Goal: Information Seeking & Learning: Learn about a topic

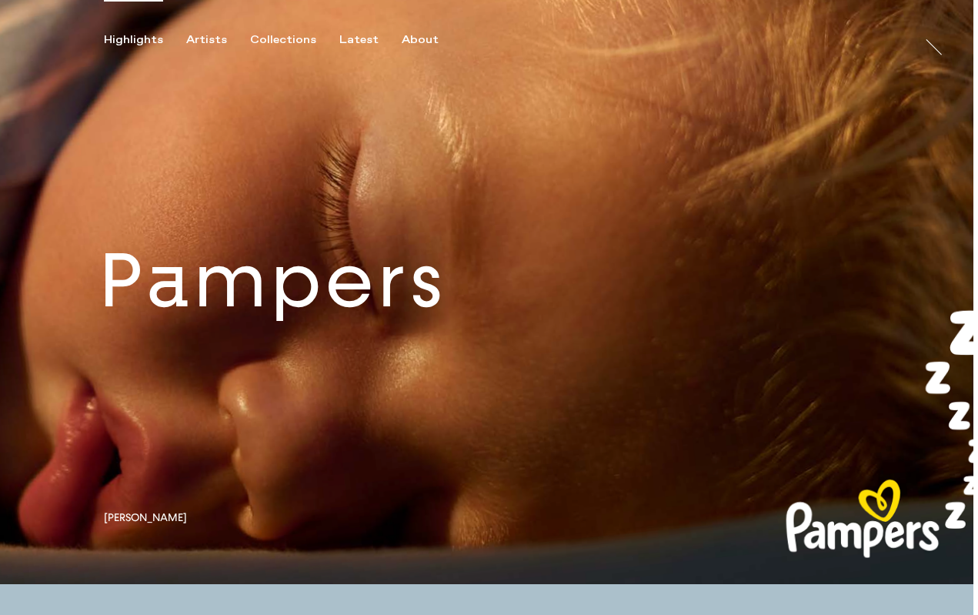
click at [346, 311] on link at bounding box center [486, 292] width 973 height 584
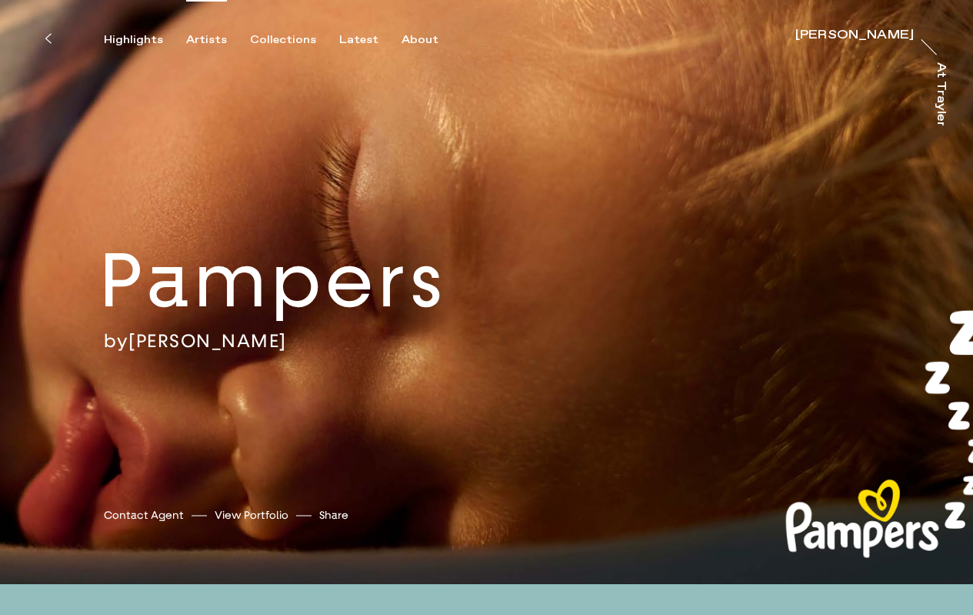
click at [207, 41] on div "Artists" at bounding box center [206, 40] width 41 height 14
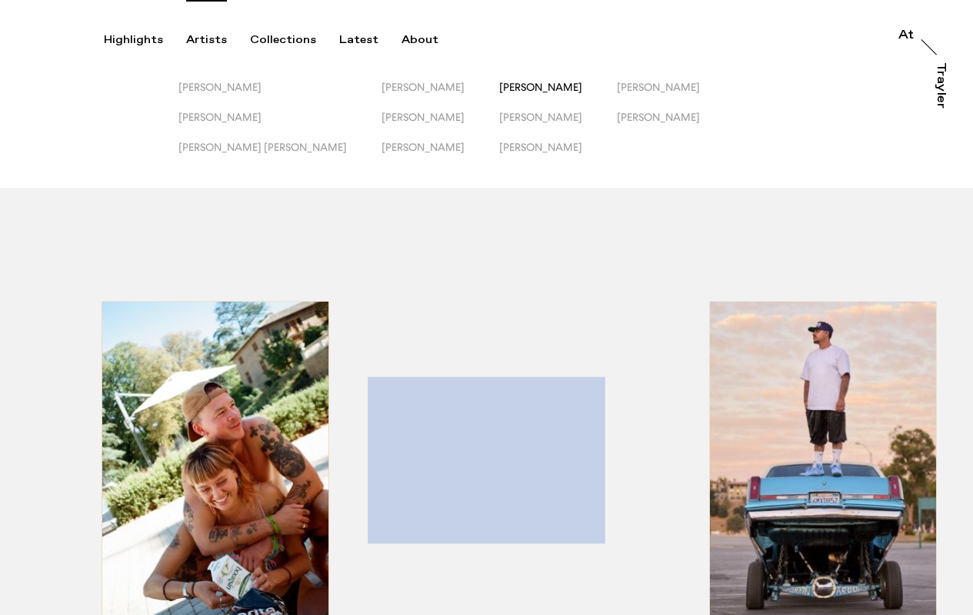
click at [499, 85] on span "[PERSON_NAME]" at bounding box center [540, 87] width 83 height 12
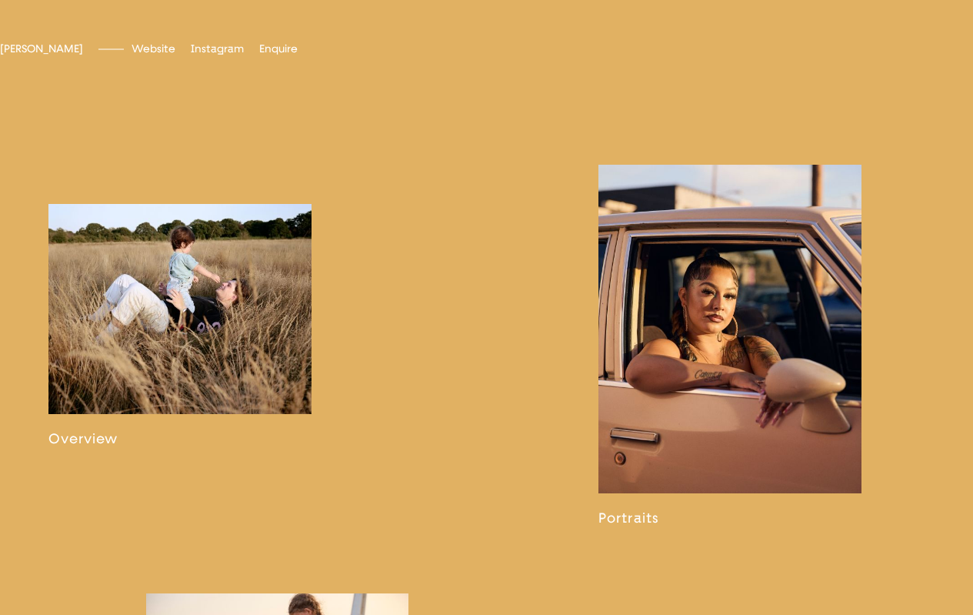
scroll to position [897, 0]
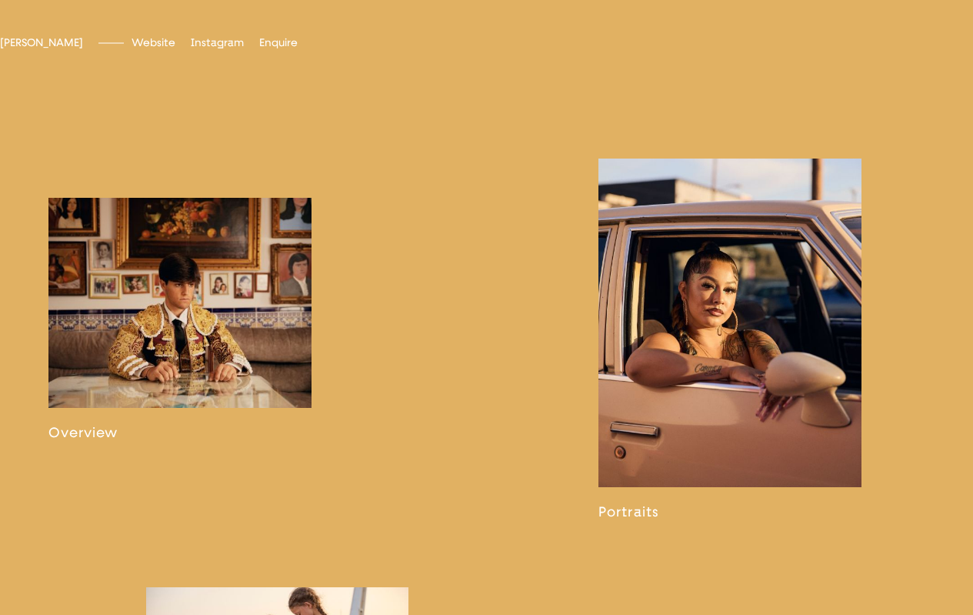
click at [222, 307] on link at bounding box center [179, 320] width 263 height 244
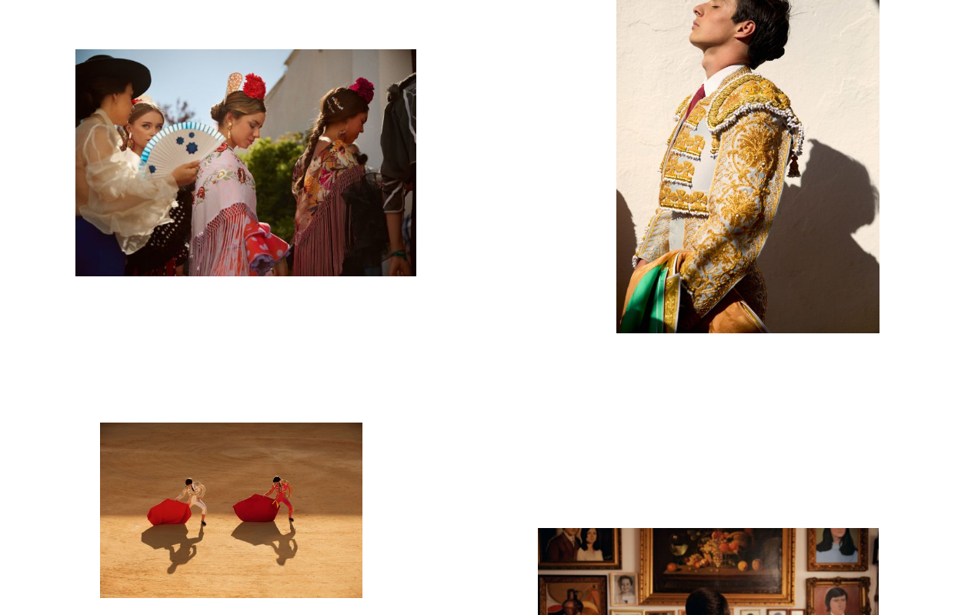
scroll to position [169, 0]
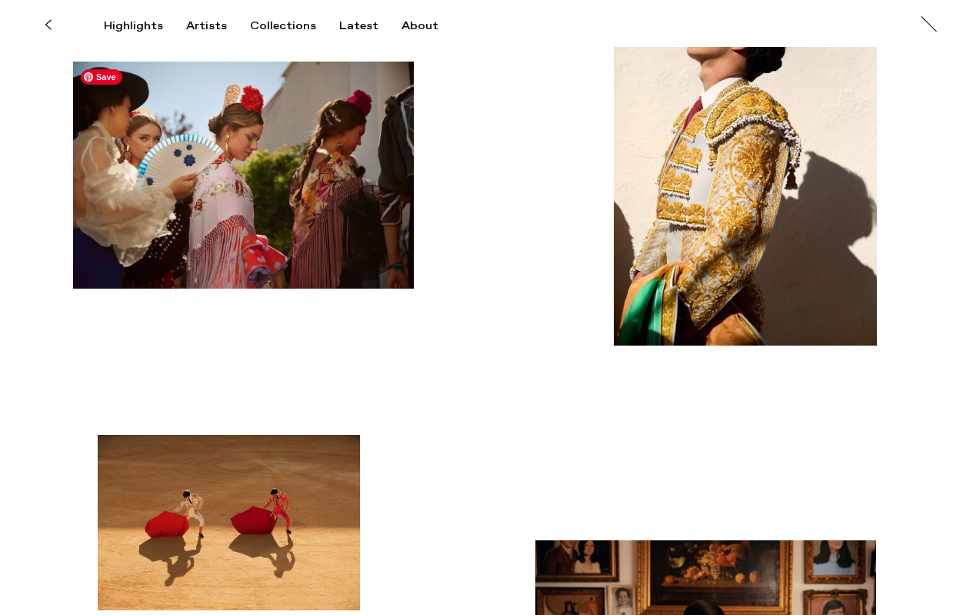
click at [315, 195] on img "button" at bounding box center [243, 175] width 341 height 227
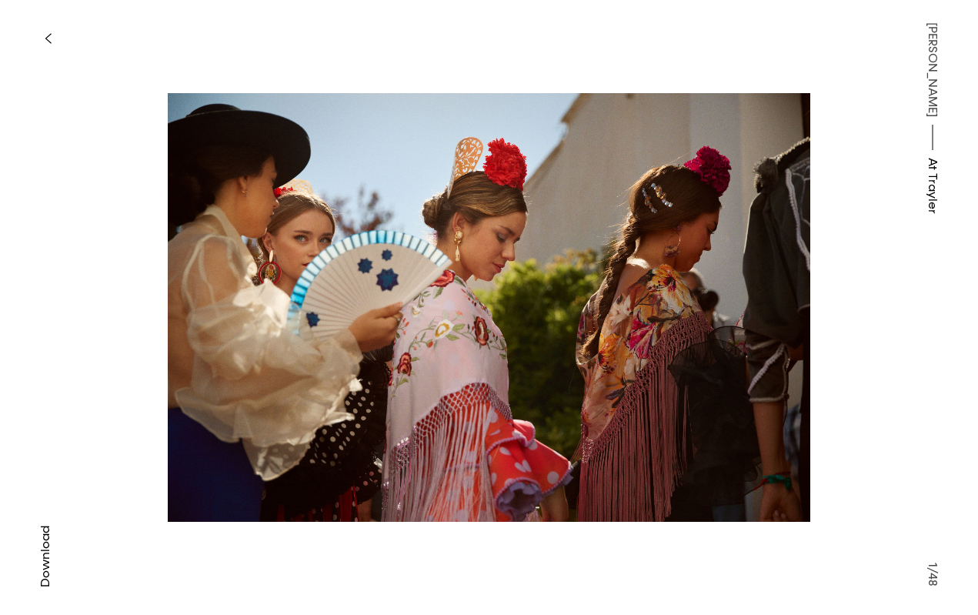
click at [43, 32] on button "button" at bounding box center [48, 39] width 34 height 34
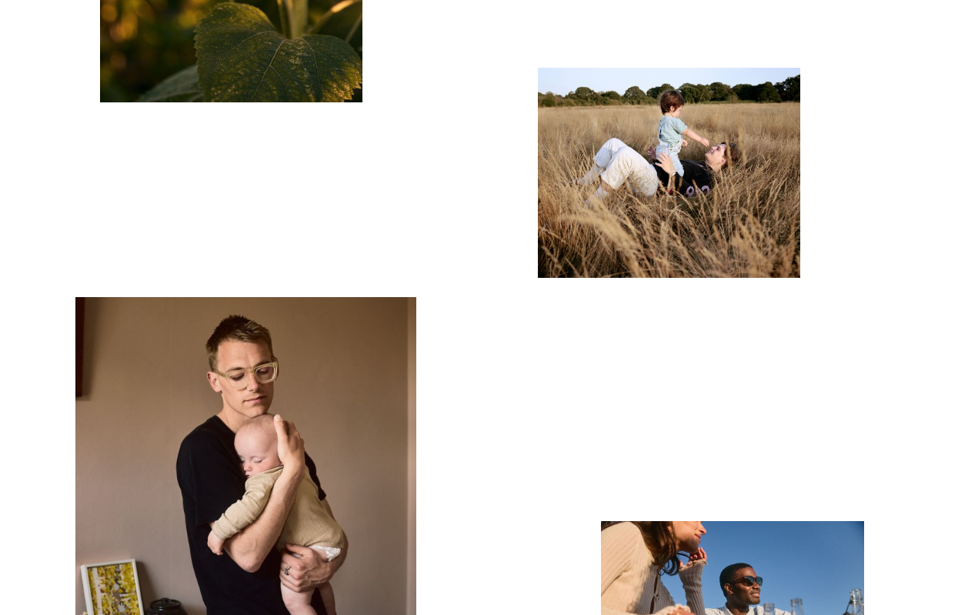
scroll to position [4542, 0]
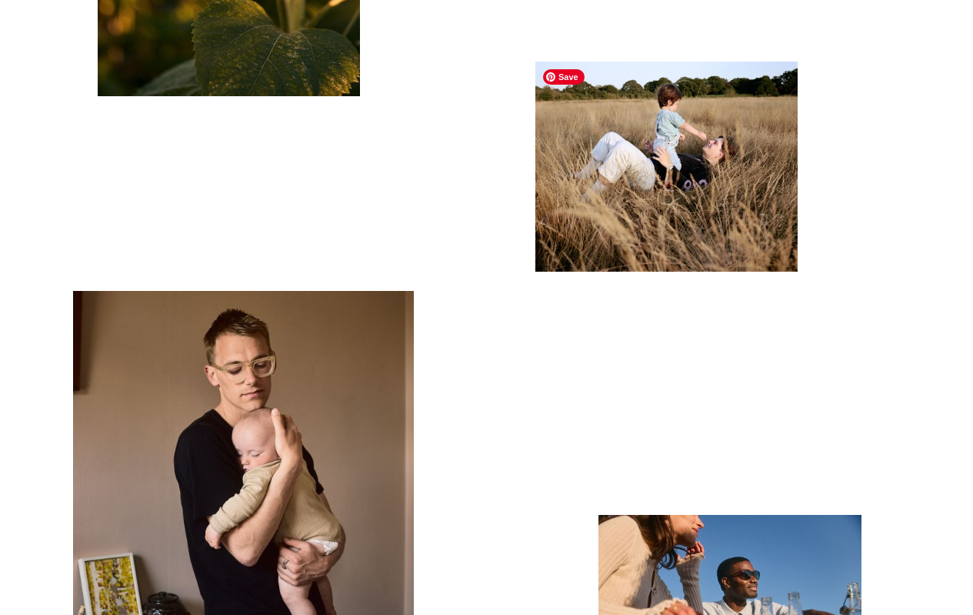
click at [677, 122] on img "button" at bounding box center [666, 167] width 263 height 210
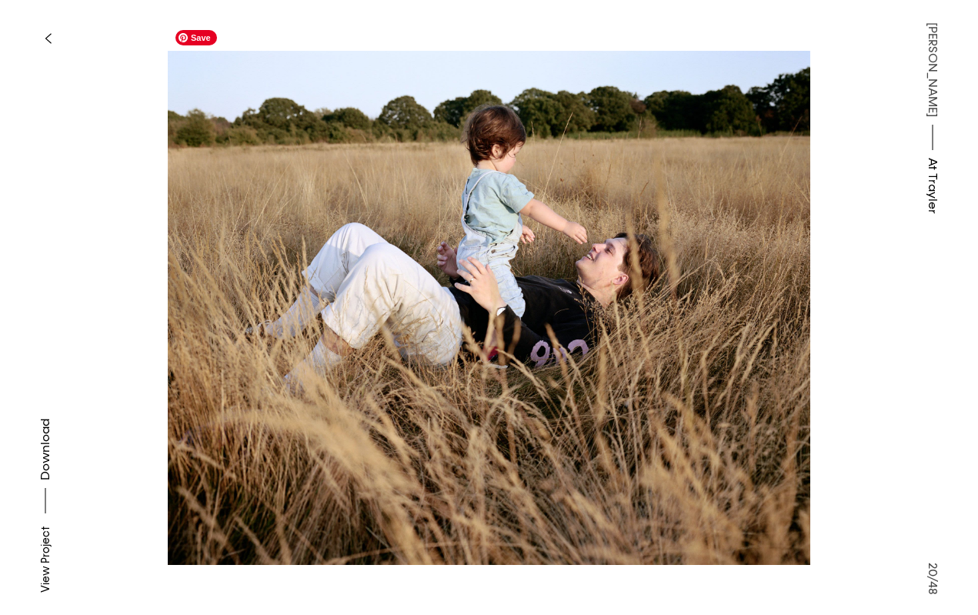
click at [461, 306] on img at bounding box center [489, 307] width 642 height 570
click at [46, 41] on icon "button" at bounding box center [48, 38] width 7 height 12
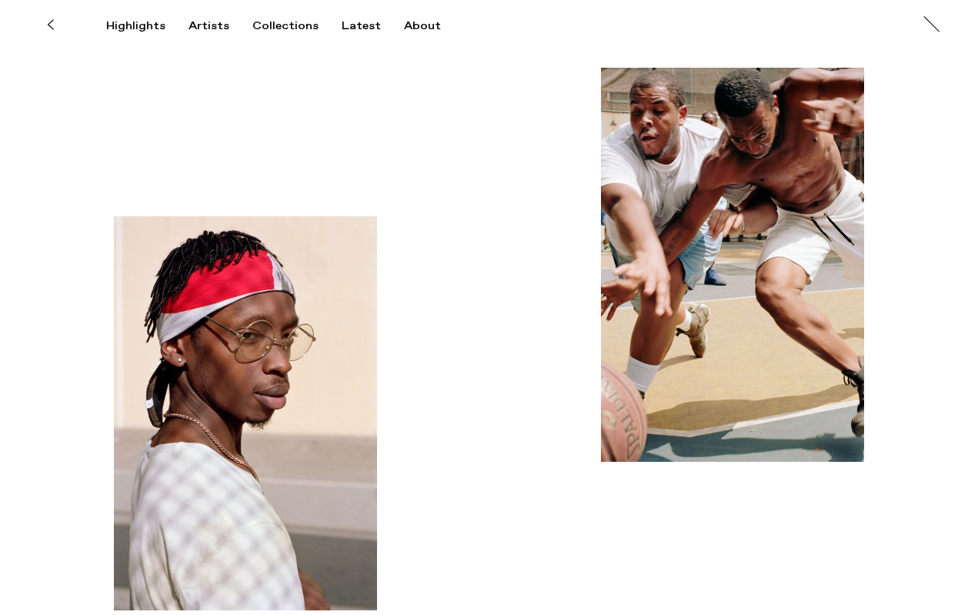
scroll to position [5774, 0]
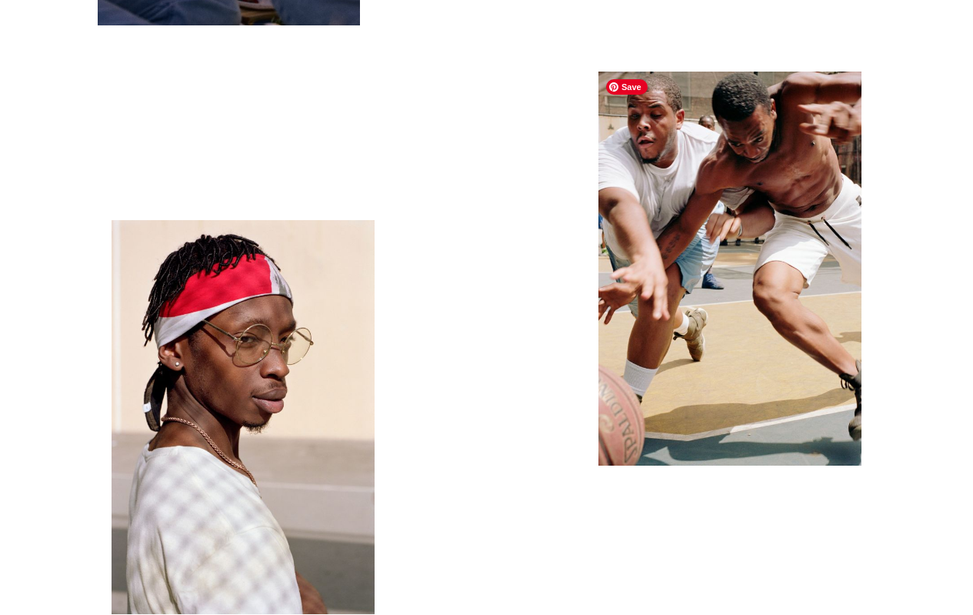
click at [725, 219] on img "button" at bounding box center [730, 269] width 263 height 394
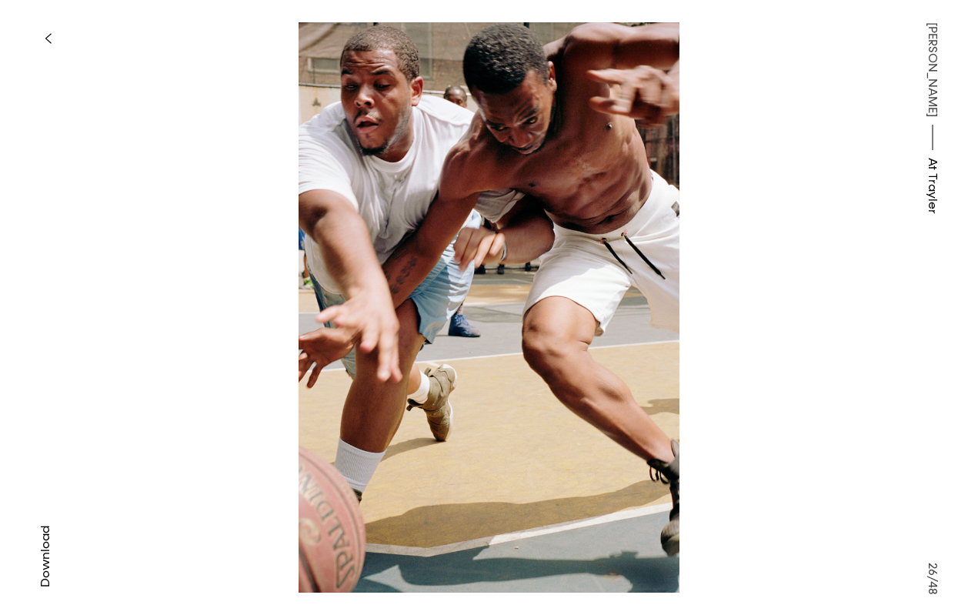
click at [49, 39] on icon "button" at bounding box center [48, 38] width 7 height 12
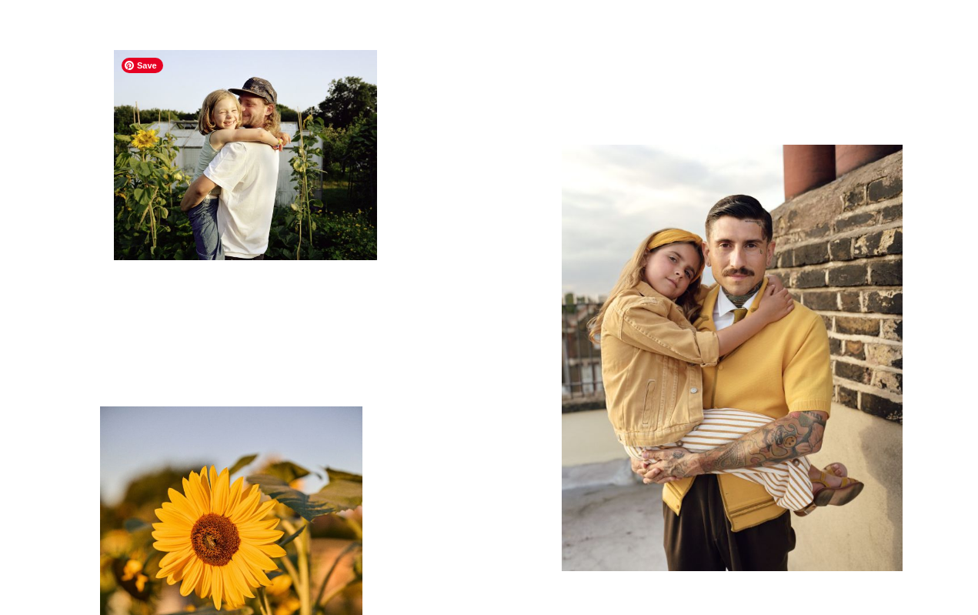
scroll to position [3841, 0]
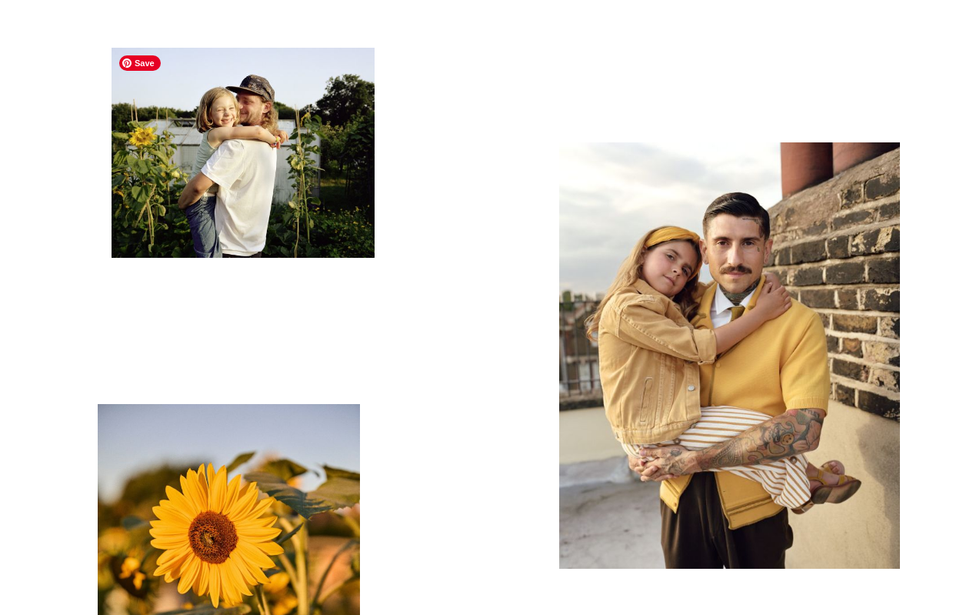
click at [290, 180] on img "button" at bounding box center [243, 153] width 263 height 210
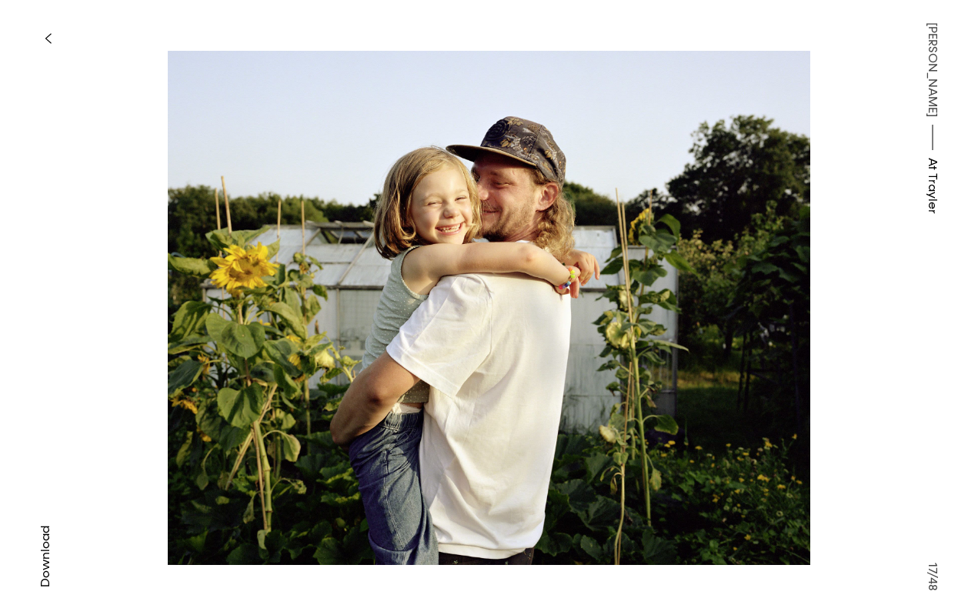
click at [51, 38] on icon "button" at bounding box center [48, 38] width 7 height 12
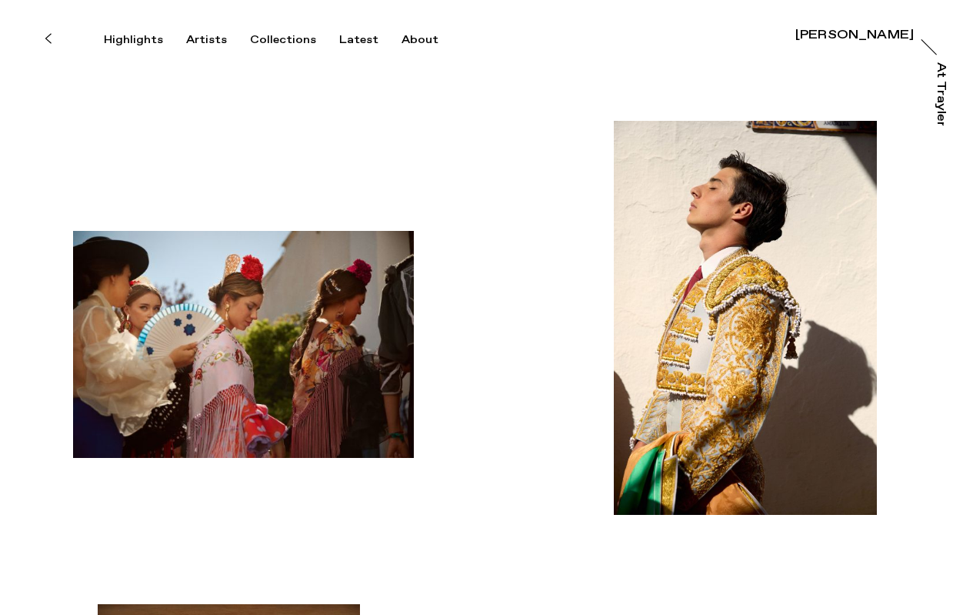
click at [51, 36] on button at bounding box center [48, 39] width 34 height 34
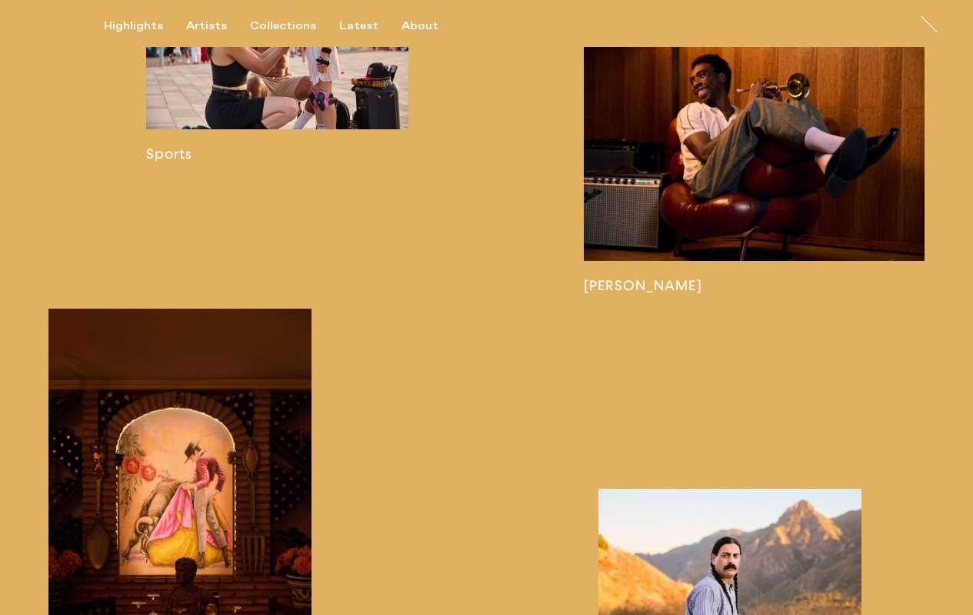
scroll to position [1529, 0]
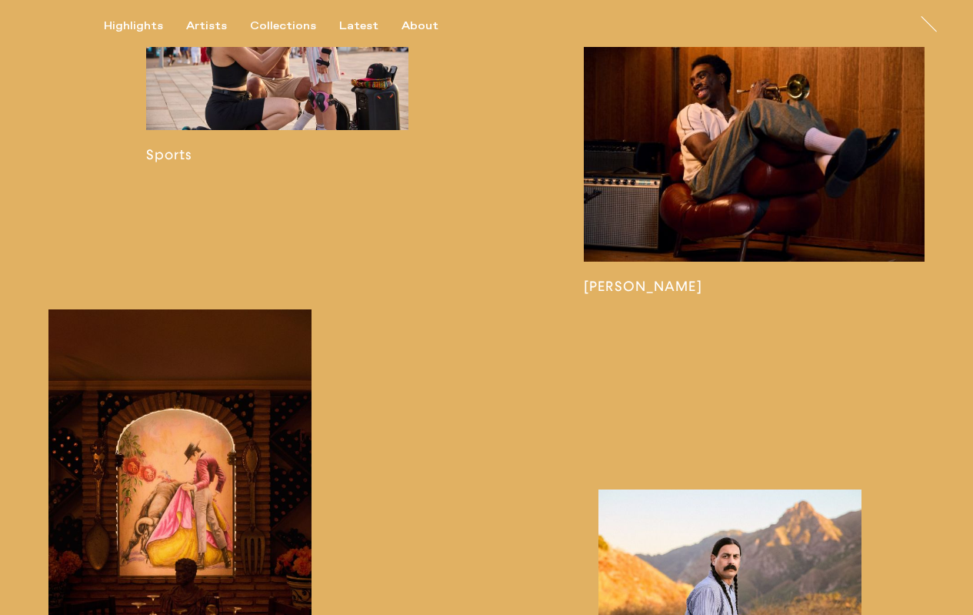
click at [683, 132] on link at bounding box center [754, 164] width 341 height 260
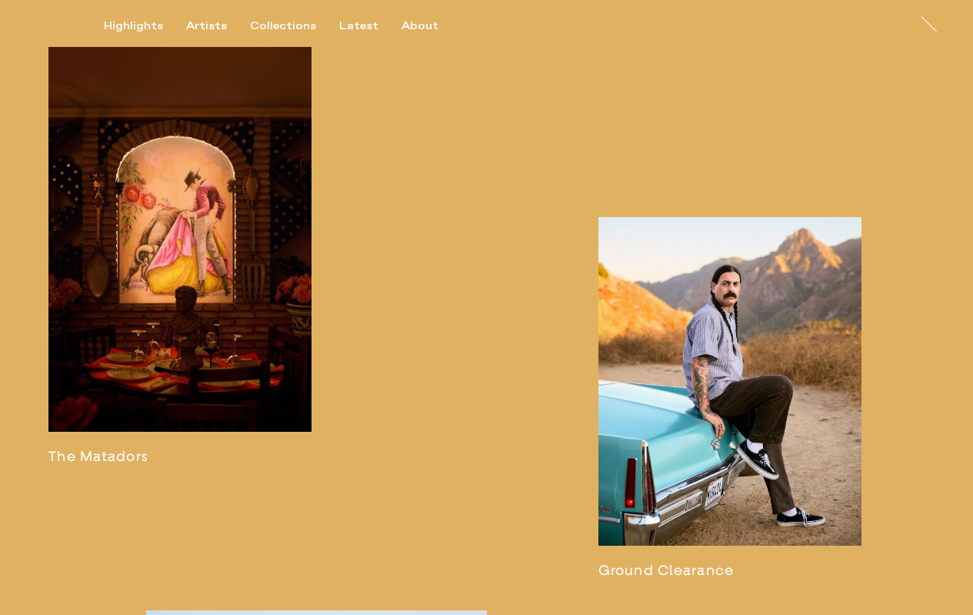
scroll to position [1844, 0]
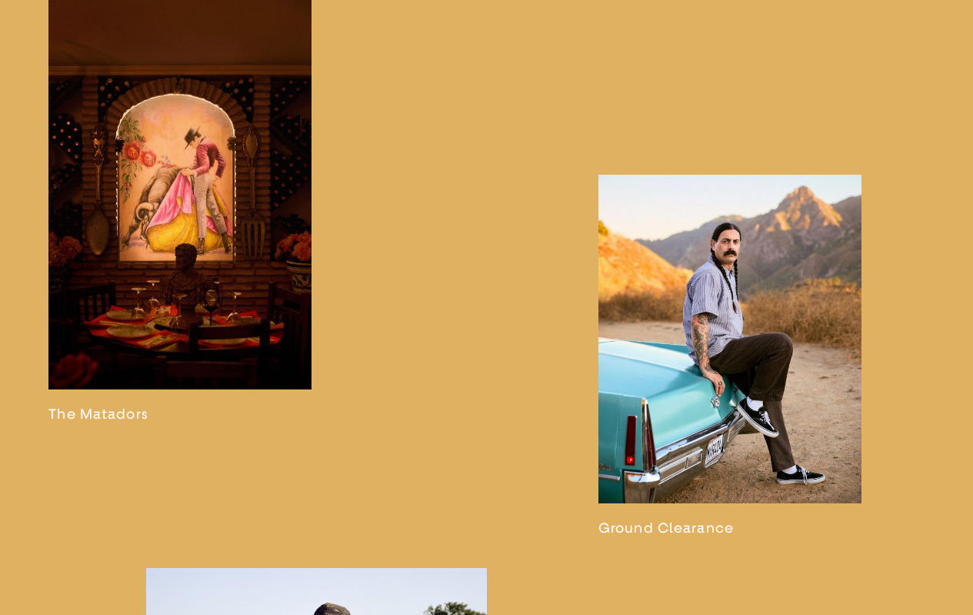
click at [715, 275] on link at bounding box center [730, 356] width 263 height 362
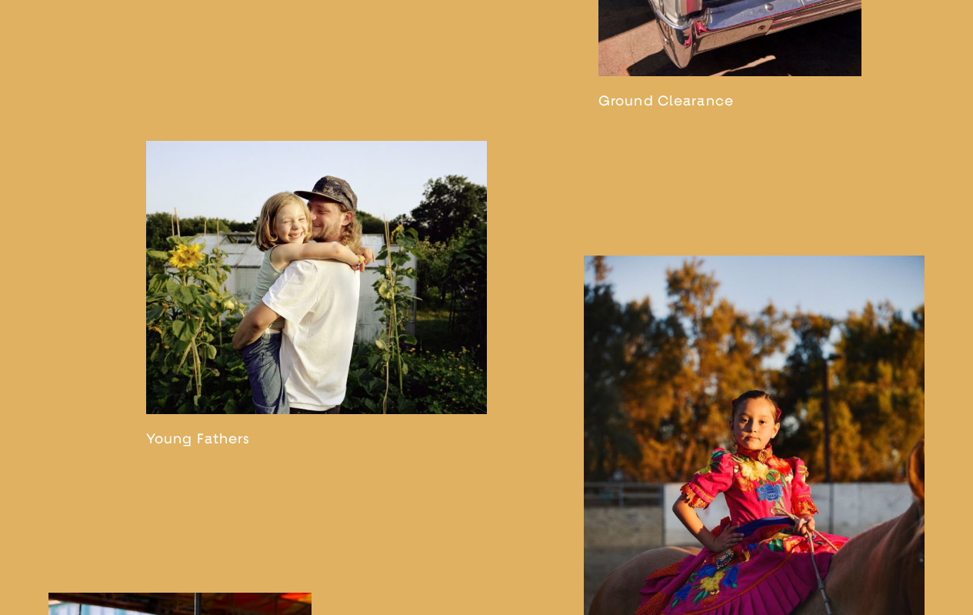
scroll to position [2263, 0]
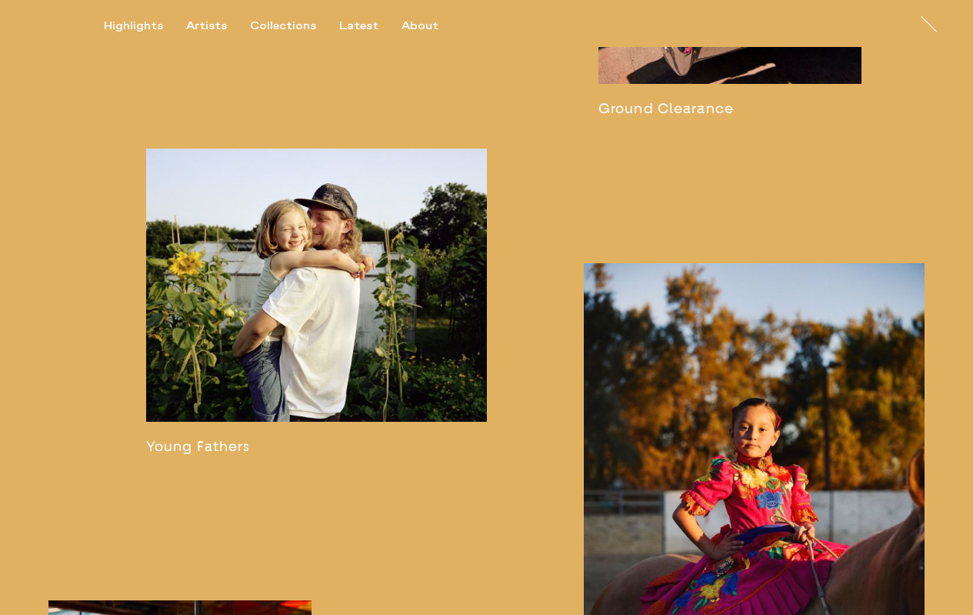
click at [347, 293] on link at bounding box center [316, 300] width 341 height 305
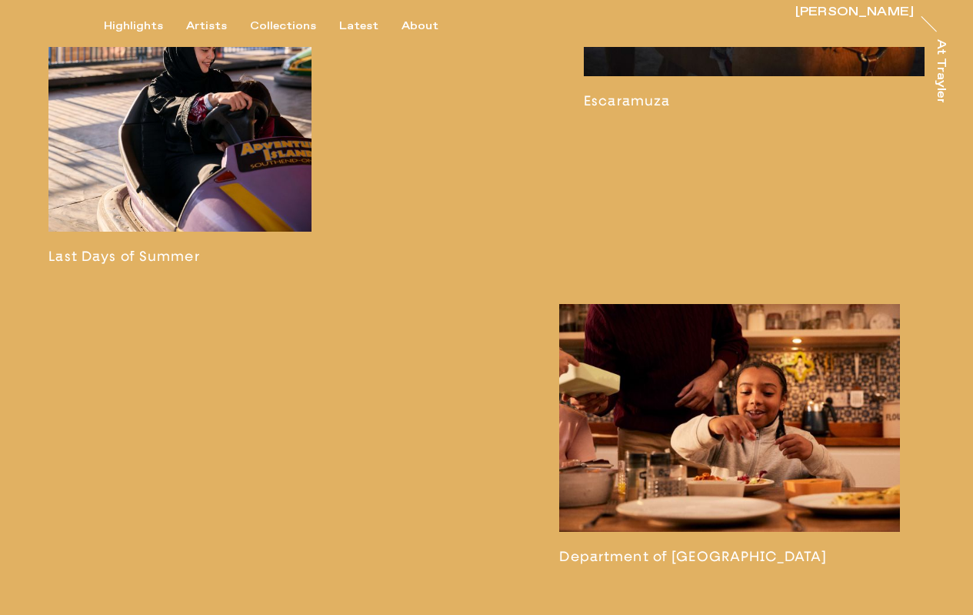
scroll to position [2954, 0]
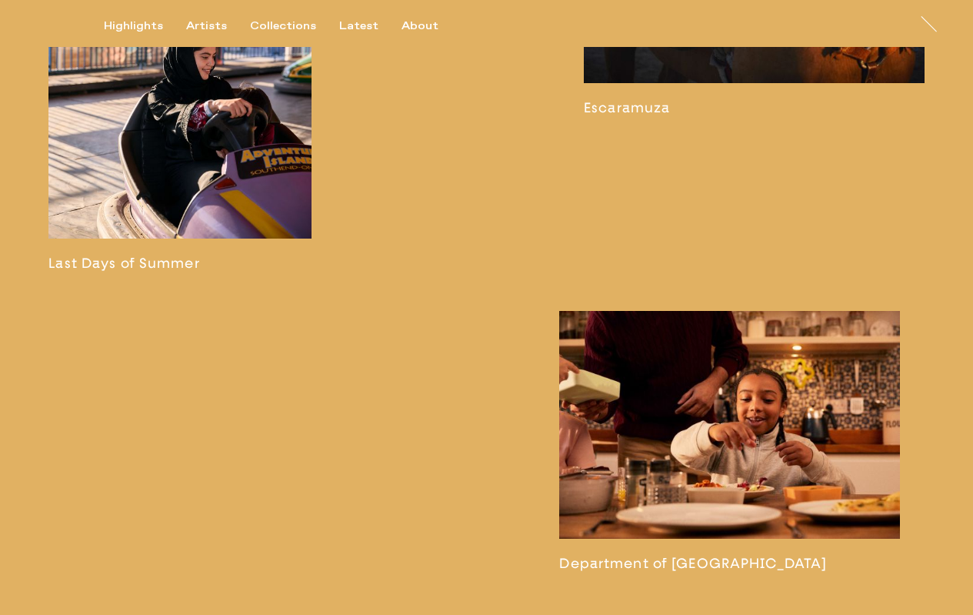
click at [207, 107] on link at bounding box center [179, 90] width 263 height 362
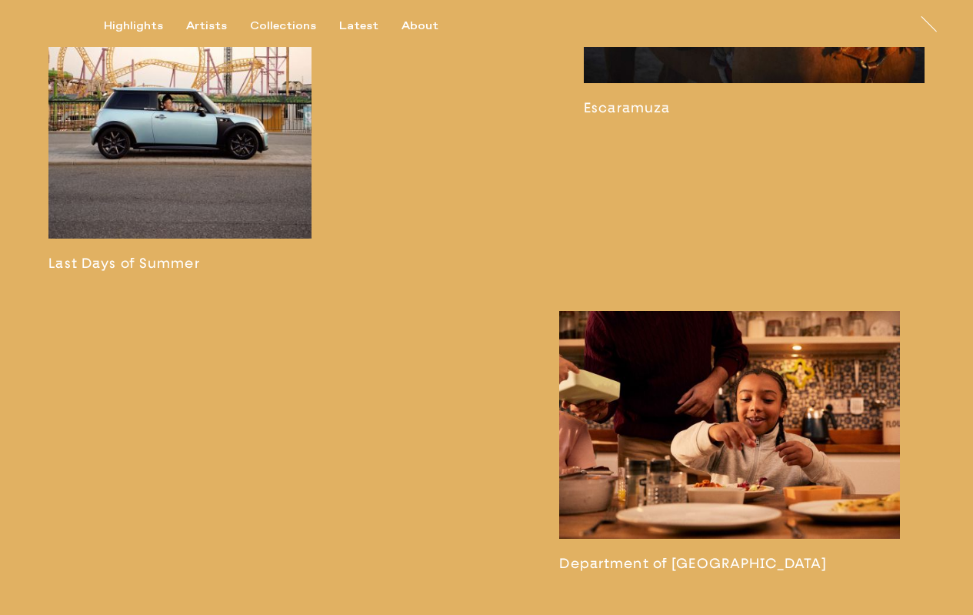
click at [670, 378] on link at bounding box center [729, 441] width 341 height 260
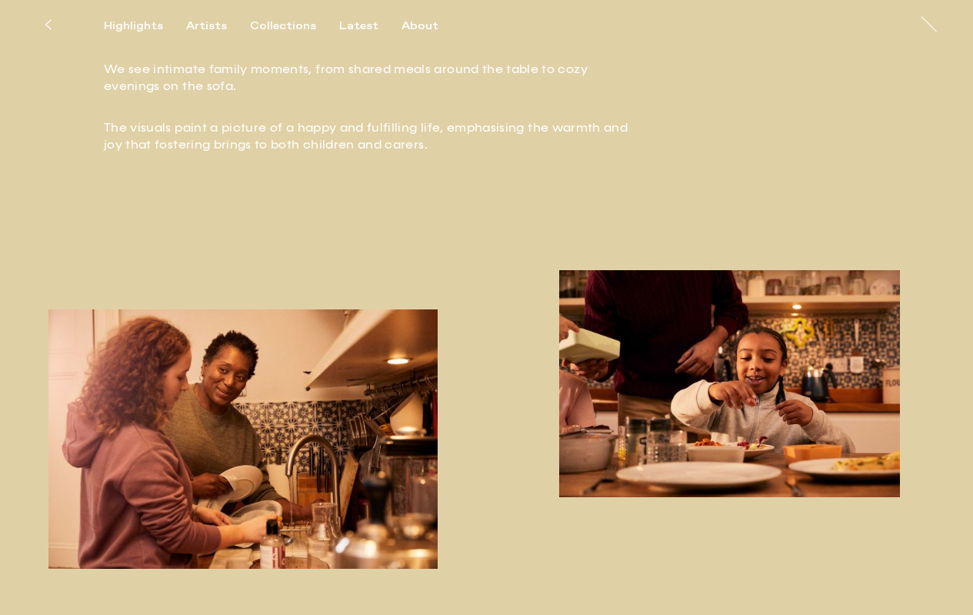
scroll to position [675, 0]
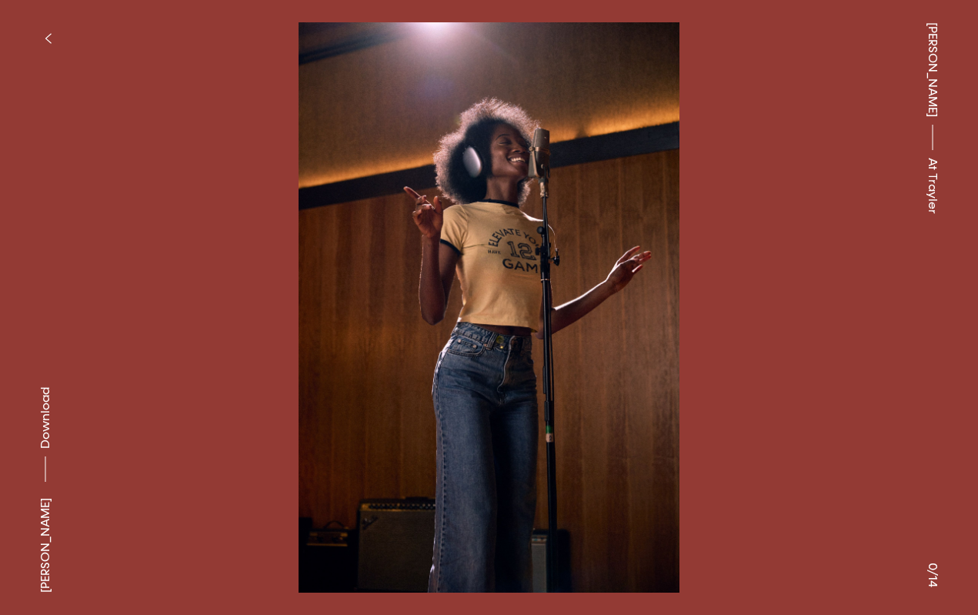
click at [728, 266] on button at bounding box center [733, 154] width 489 height 308
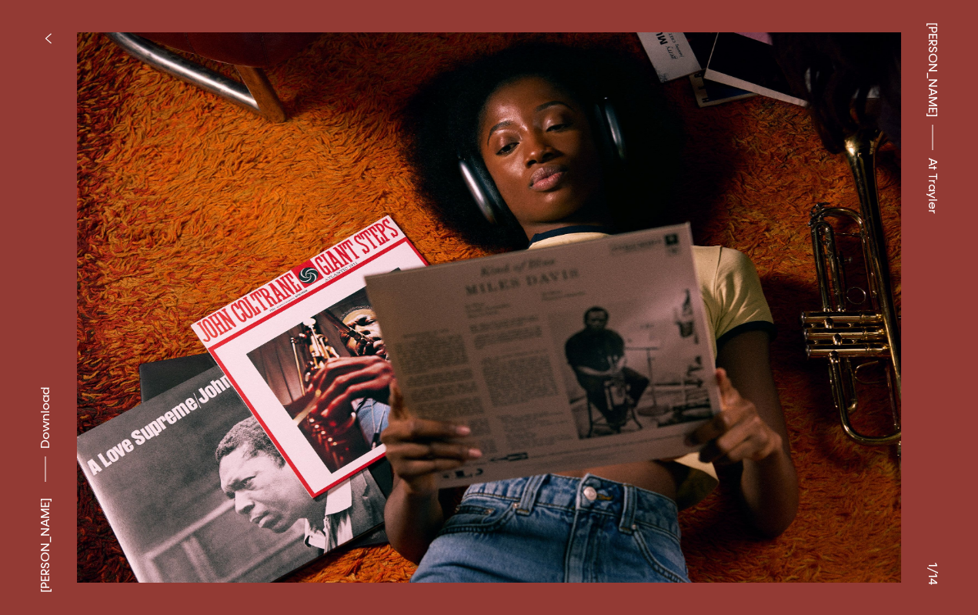
click at [728, 266] on button at bounding box center [733, 154] width 489 height 308
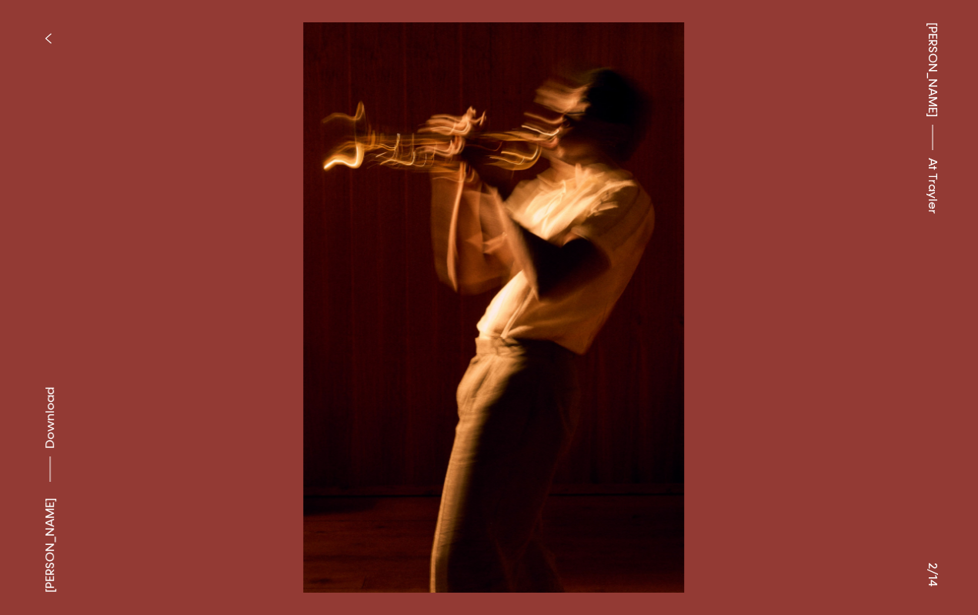
click at [728, 266] on button at bounding box center [733, 154] width 489 height 308
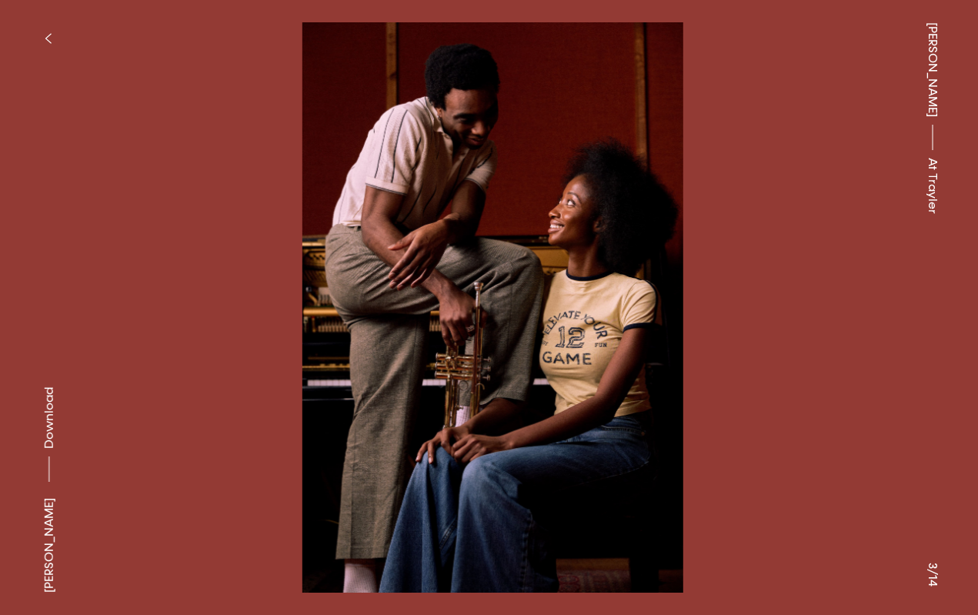
click at [728, 266] on button at bounding box center [733, 154] width 489 height 308
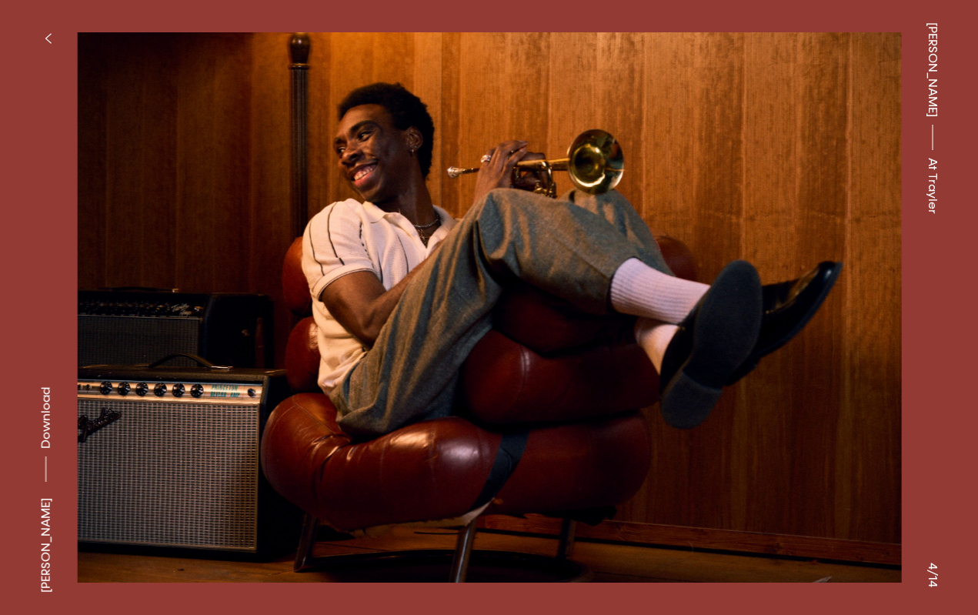
click at [728, 266] on button at bounding box center [733, 154] width 489 height 308
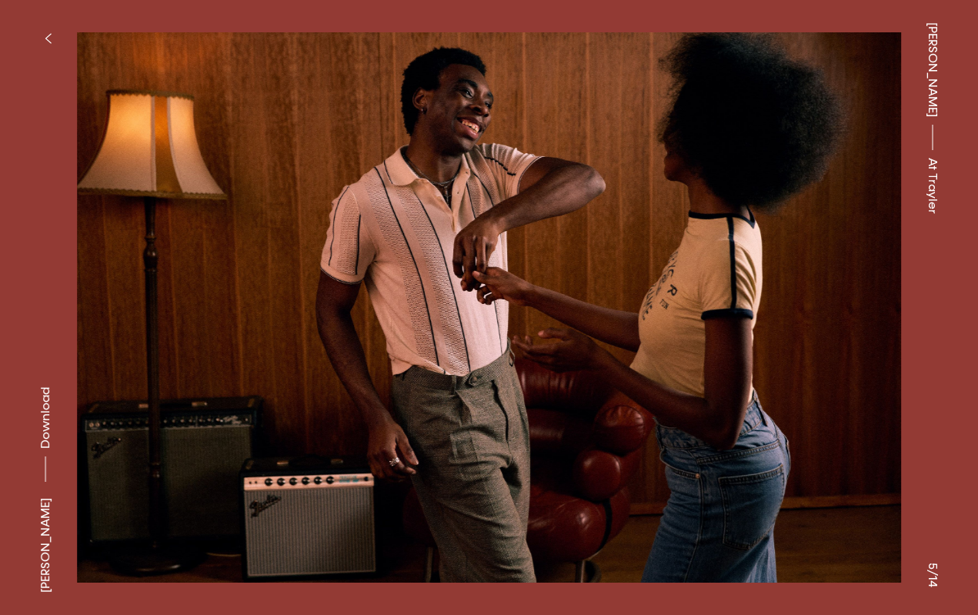
click at [728, 266] on button at bounding box center [733, 154] width 489 height 308
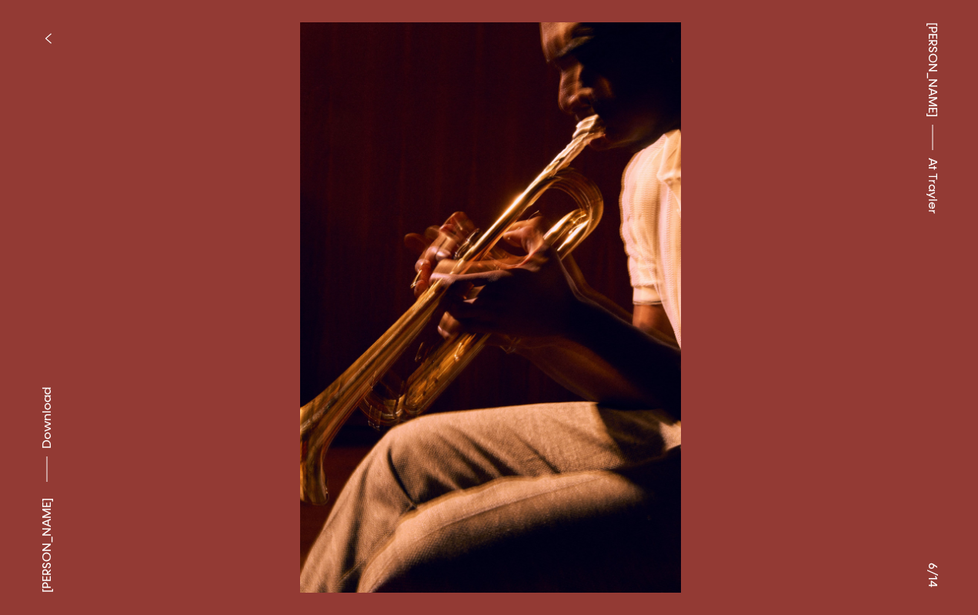
click at [728, 266] on button at bounding box center [733, 154] width 489 height 308
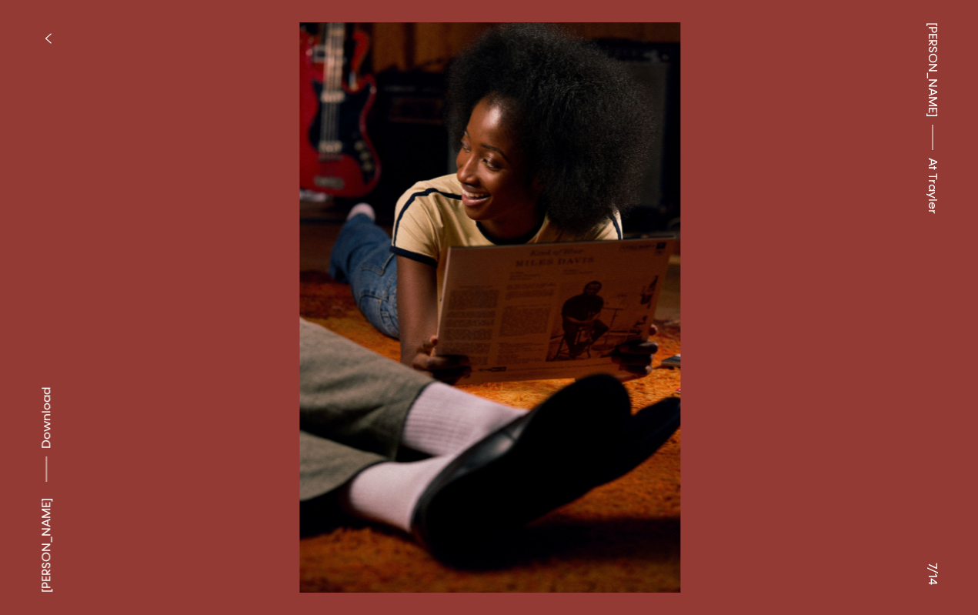
click at [728, 266] on button at bounding box center [733, 154] width 489 height 308
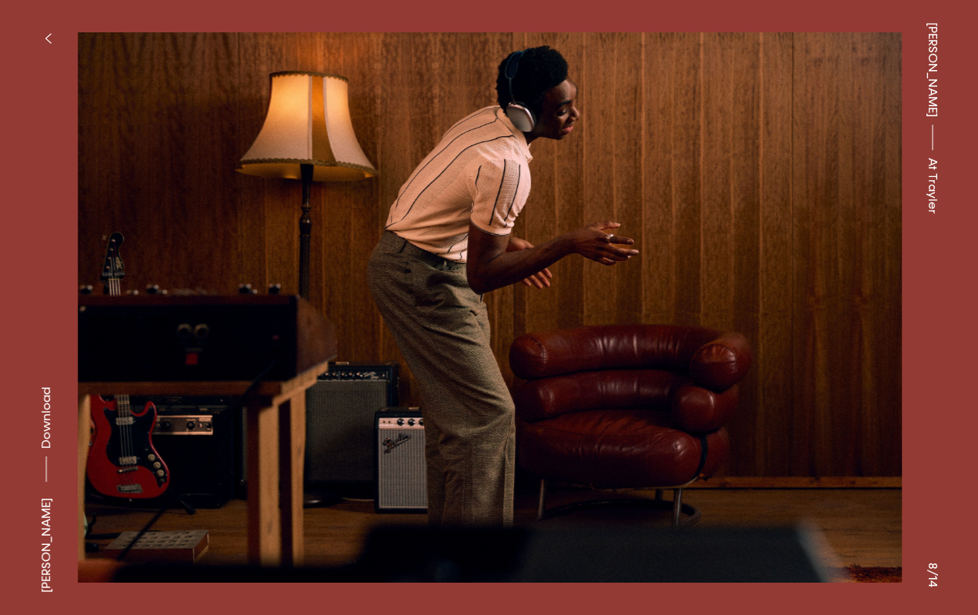
click at [728, 266] on button at bounding box center [733, 154] width 489 height 308
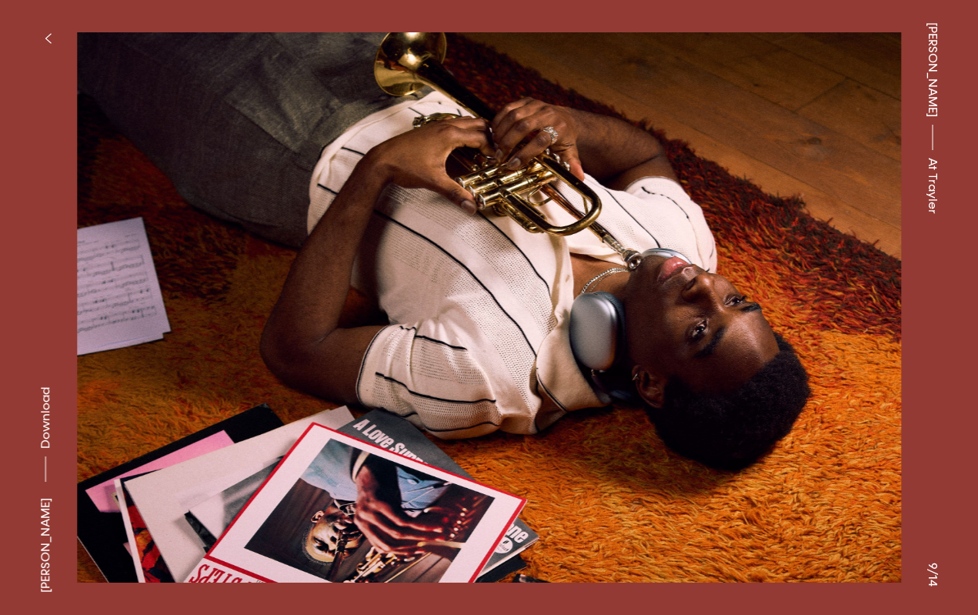
click at [728, 266] on button at bounding box center [733, 154] width 489 height 308
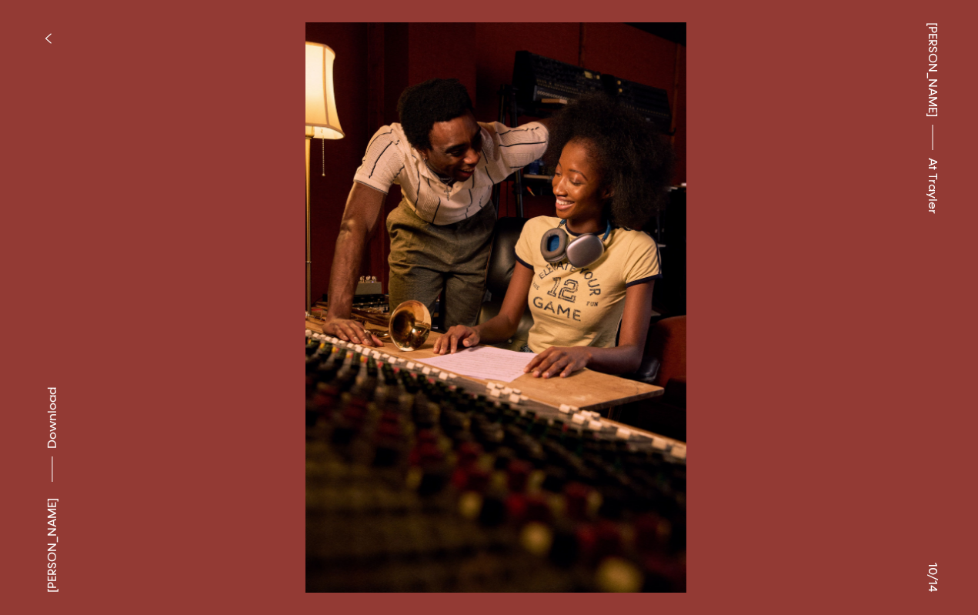
click at [728, 266] on button at bounding box center [733, 154] width 489 height 308
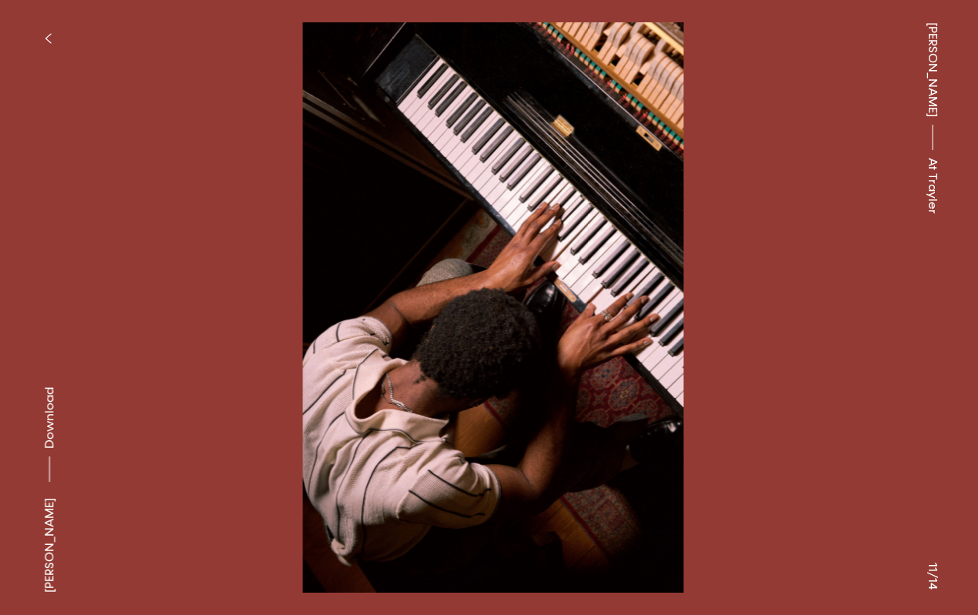
click at [728, 266] on button at bounding box center [733, 154] width 489 height 308
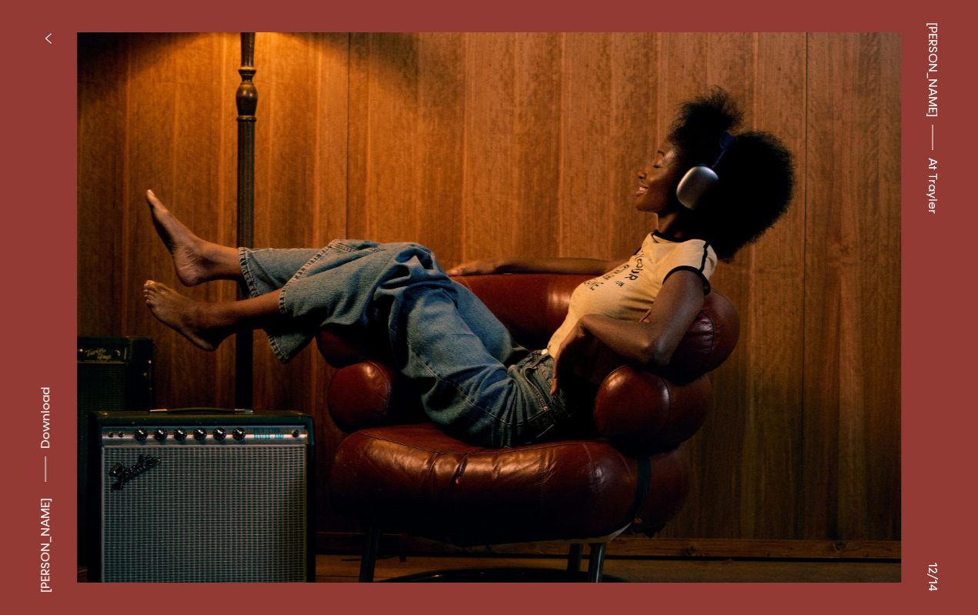
click at [728, 266] on button at bounding box center [733, 154] width 489 height 308
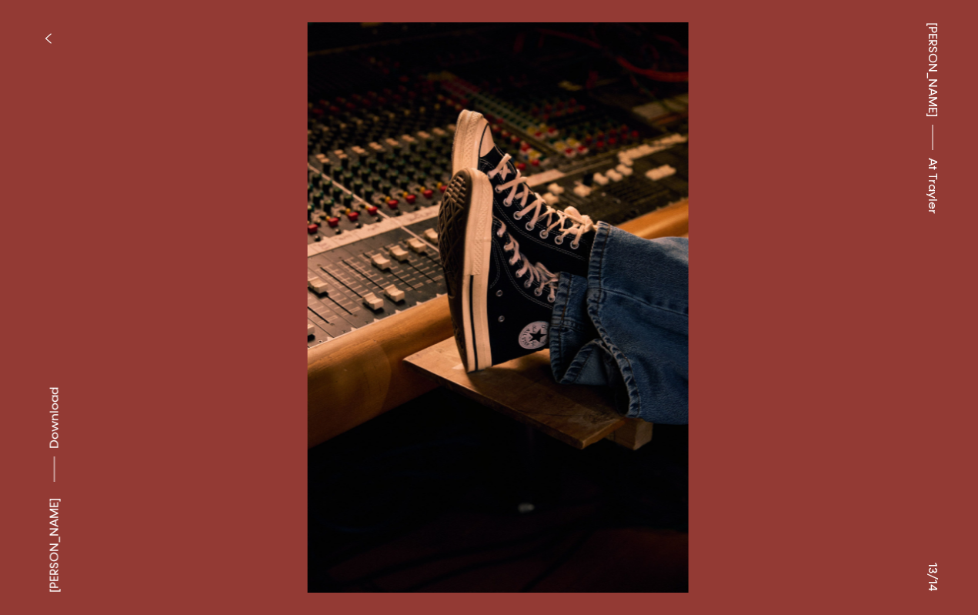
click at [728, 266] on button at bounding box center [733, 154] width 489 height 308
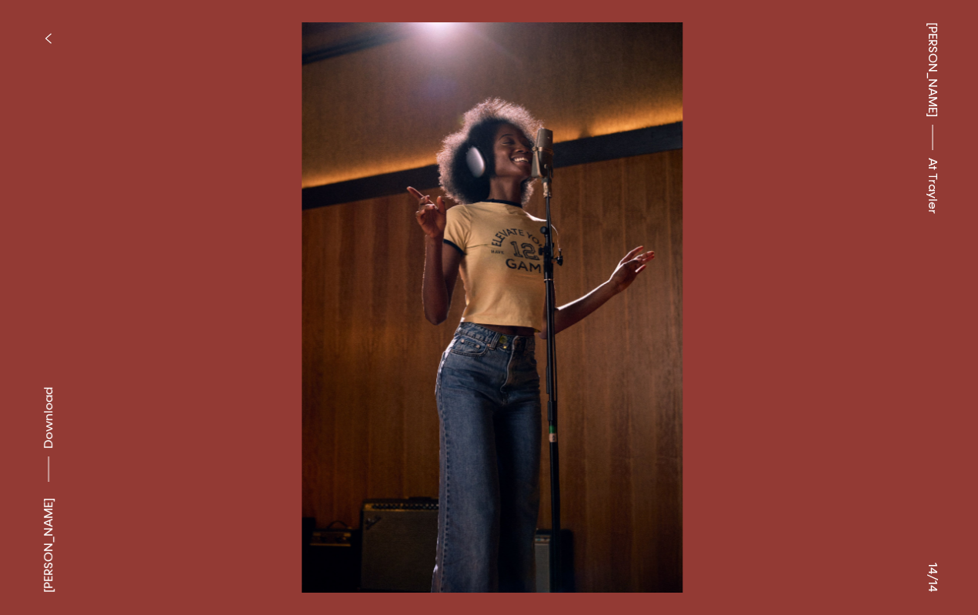
click at [728, 266] on button at bounding box center [733, 154] width 489 height 308
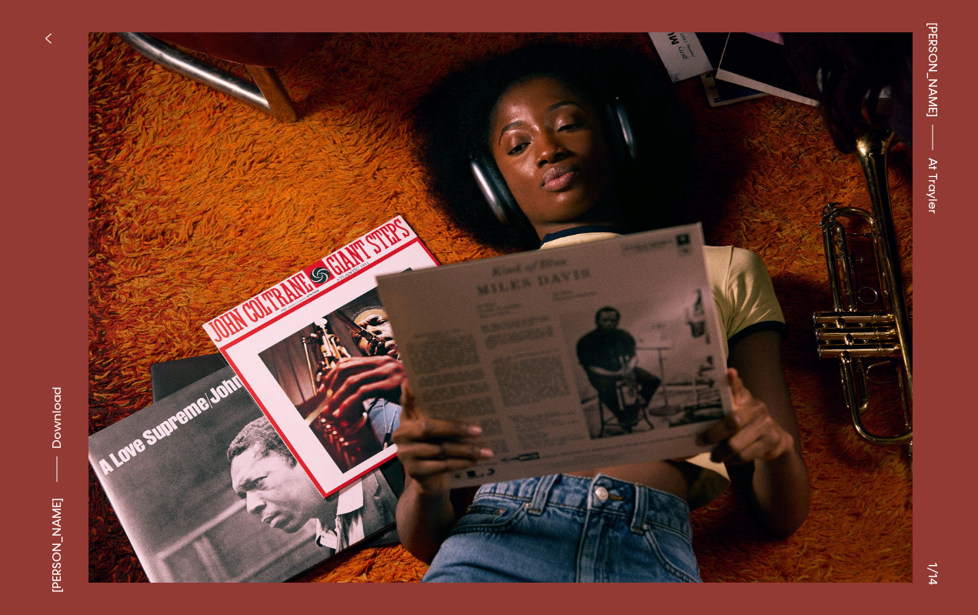
click at [728, 265] on button at bounding box center [733, 154] width 489 height 308
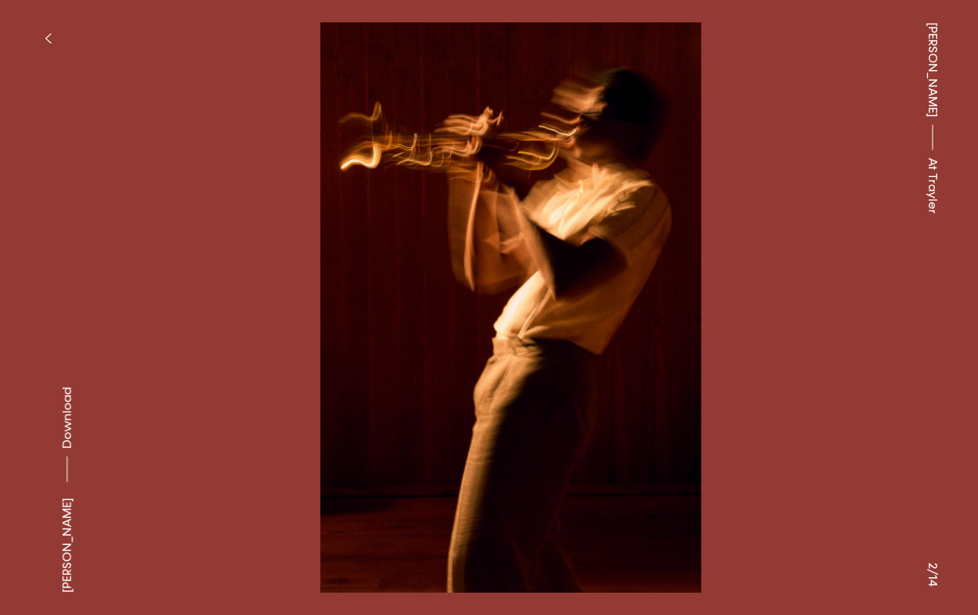
click at [728, 265] on button at bounding box center [733, 154] width 489 height 308
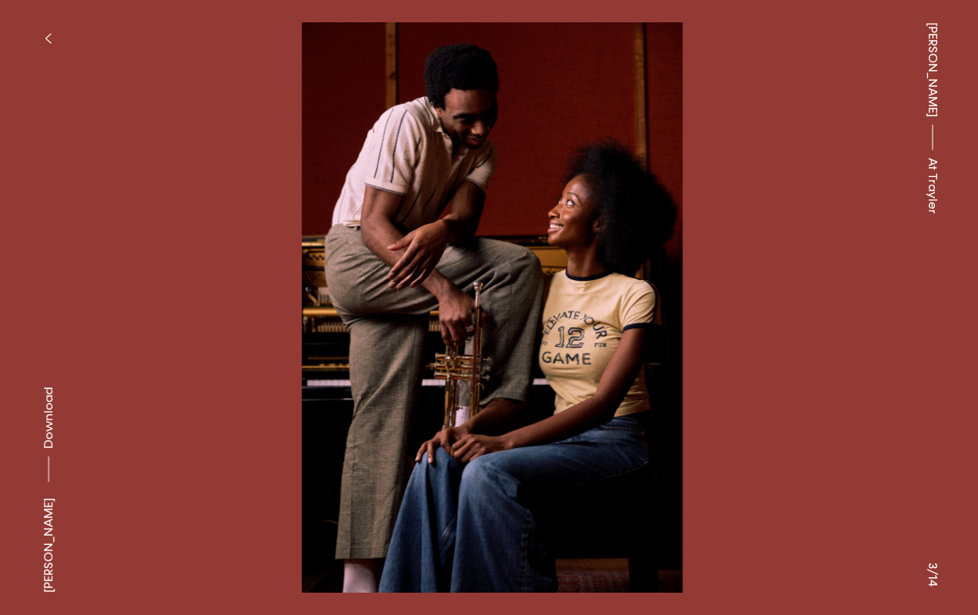
click at [728, 265] on button at bounding box center [733, 154] width 489 height 308
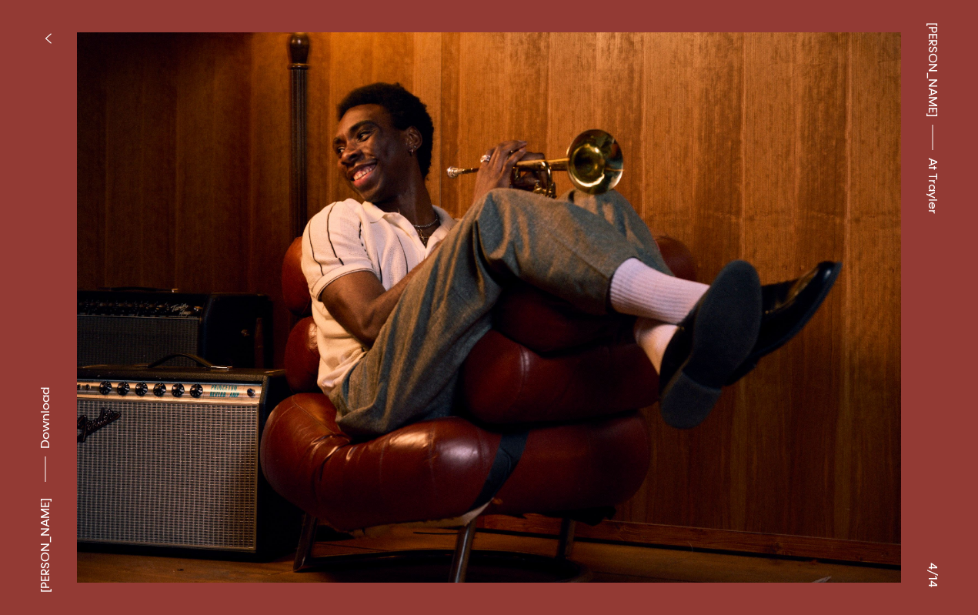
click at [50, 33] on icon "button" at bounding box center [48, 38] width 7 height 12
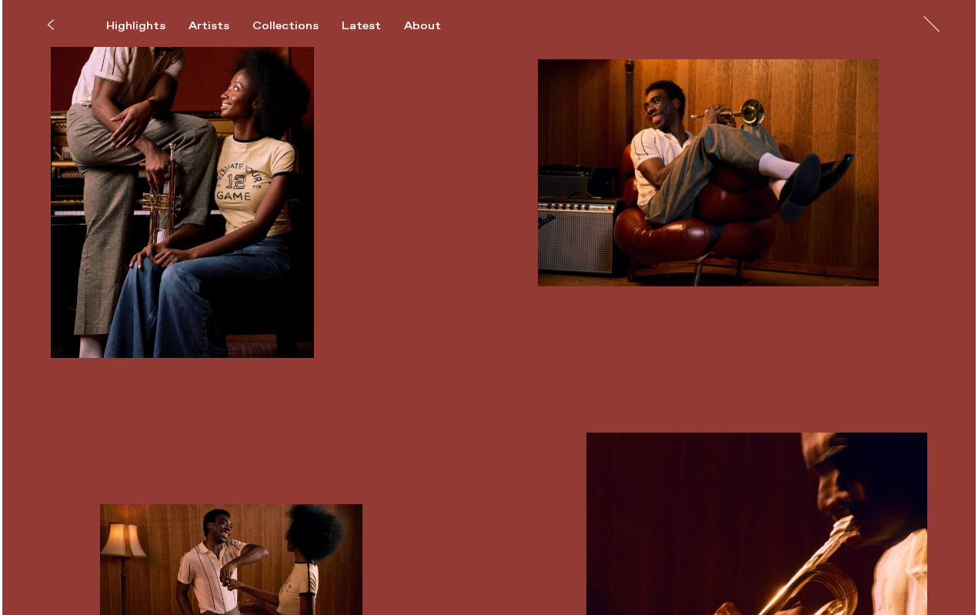
scroll to position [1459, 0]
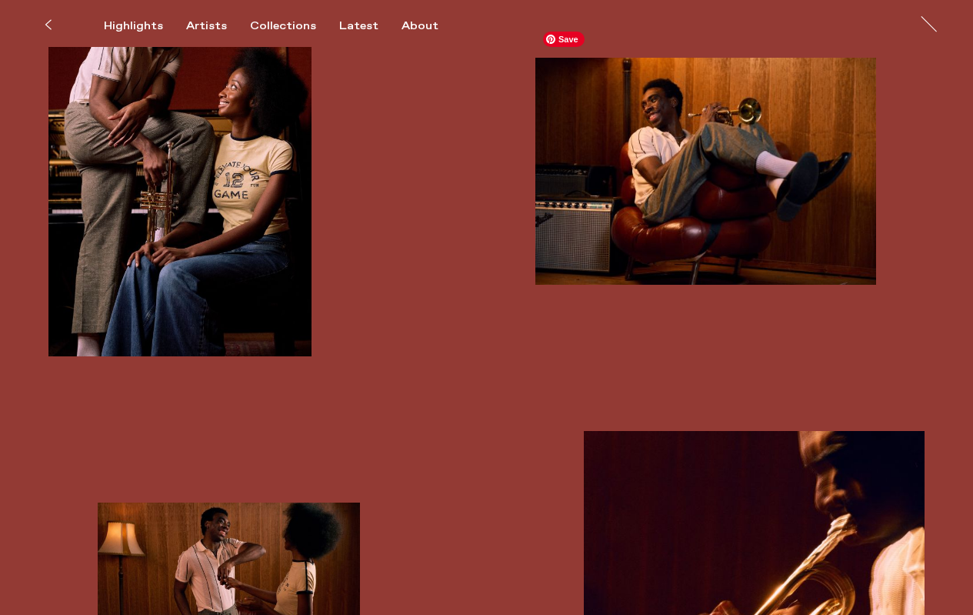
click at [633, 143] on img "button" at bounding box center [705, 171] width 341 height 227
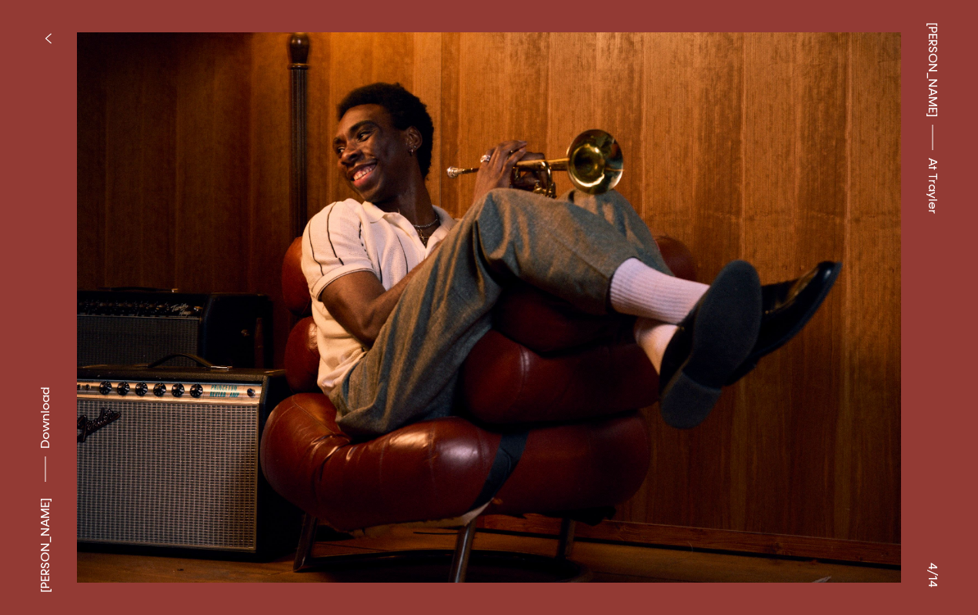
click at [49, 36] on icon "button" at bounding box center [48, 38] width 7 height 12
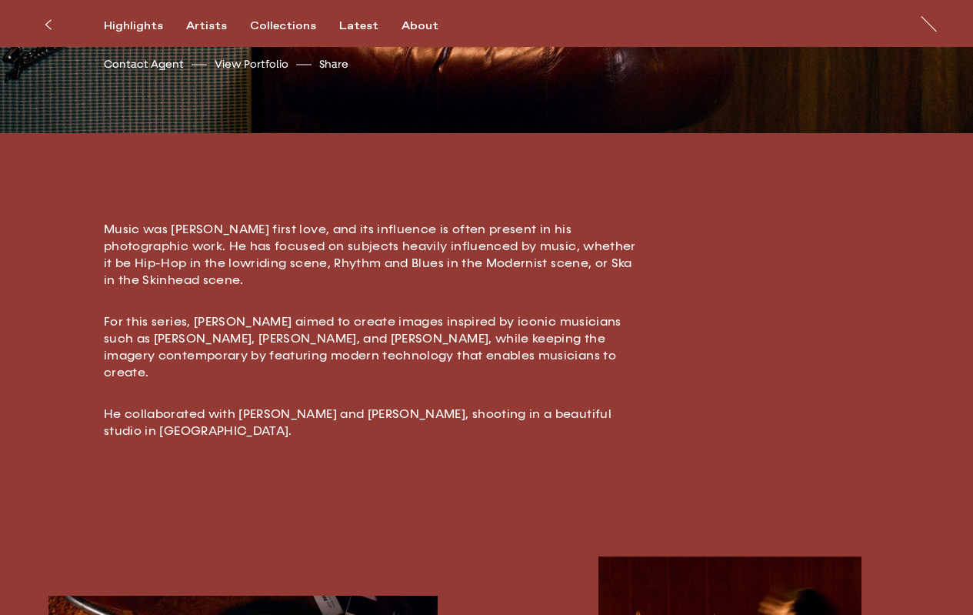
scroll to position [412, 0]
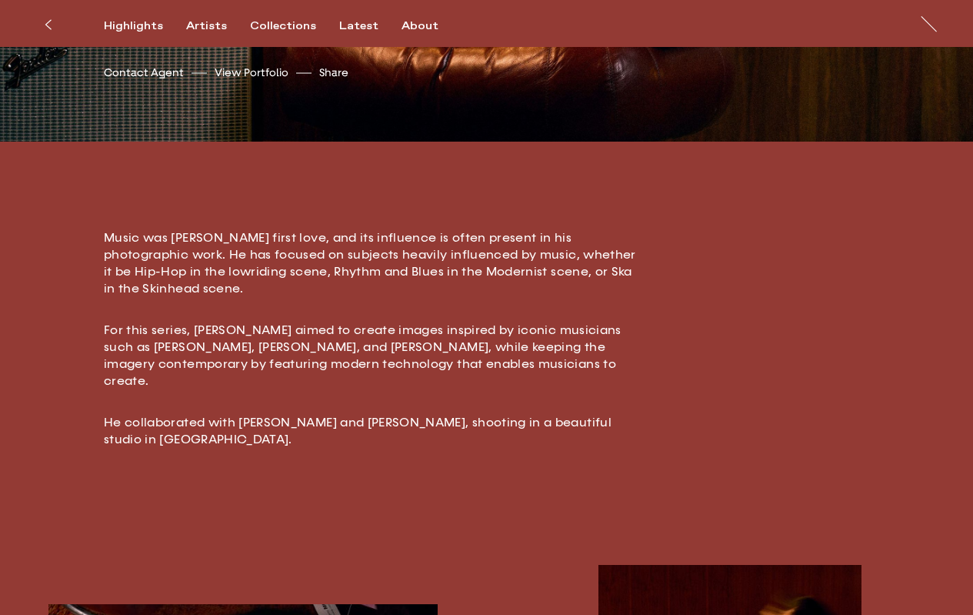
click at [49, 22] on icon at bounding box center [48, 24] width 7 height 12
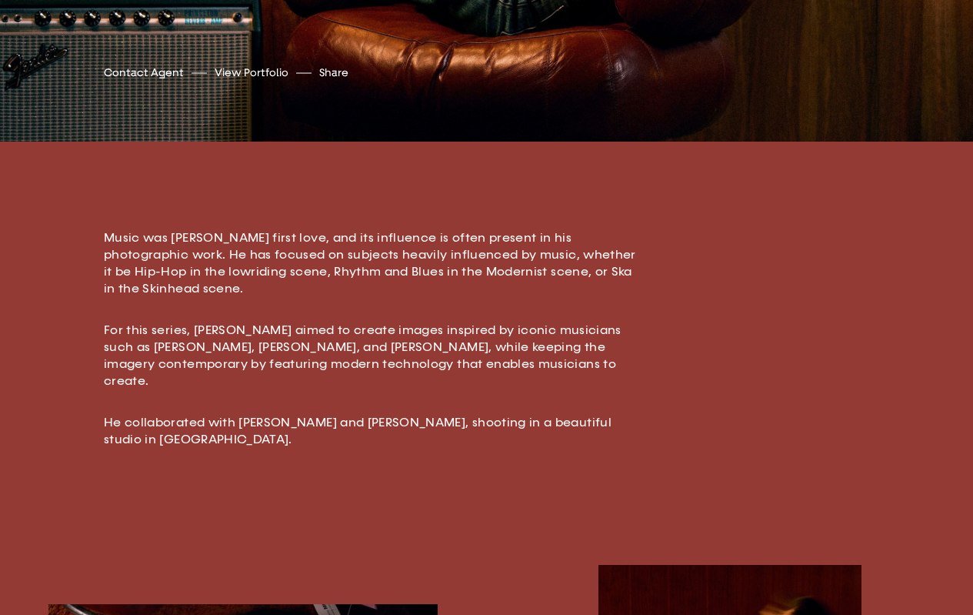
scroll to position [0, 0]
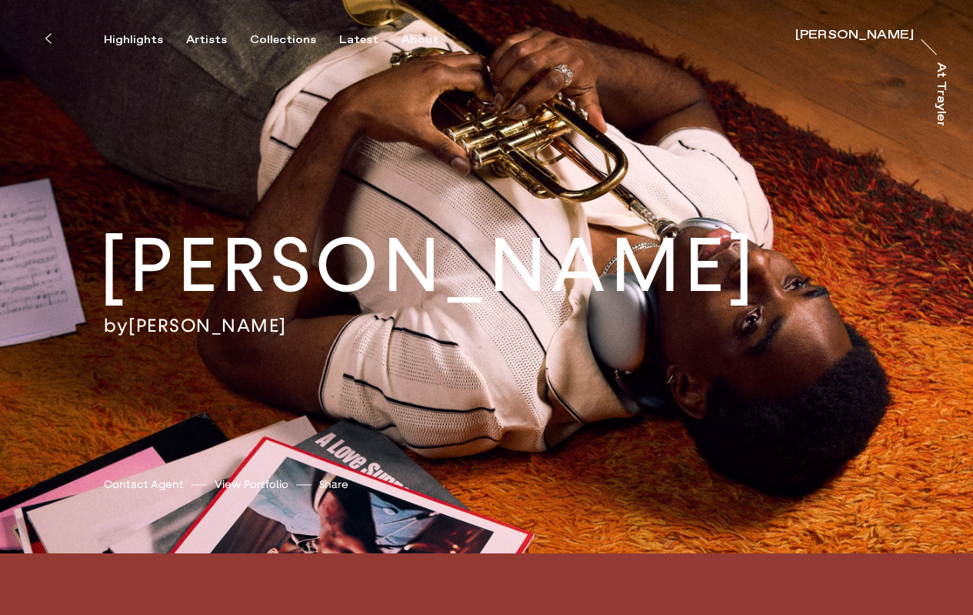
click at [52, 34] on button at bounding box center [48, 39] width 34 height 34
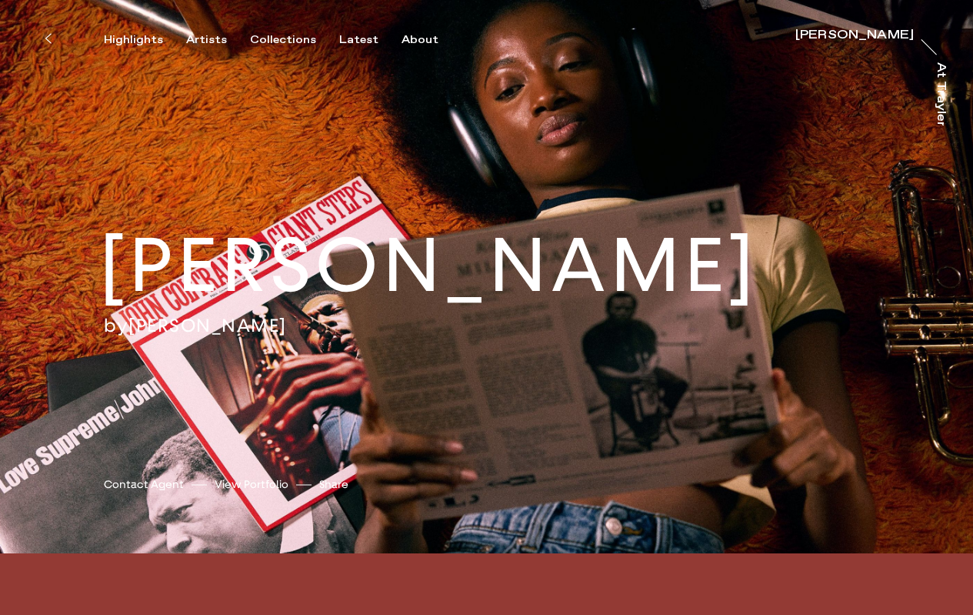
click at [46, 35] on icon at bounding box center [48, 38] width 7 height 12
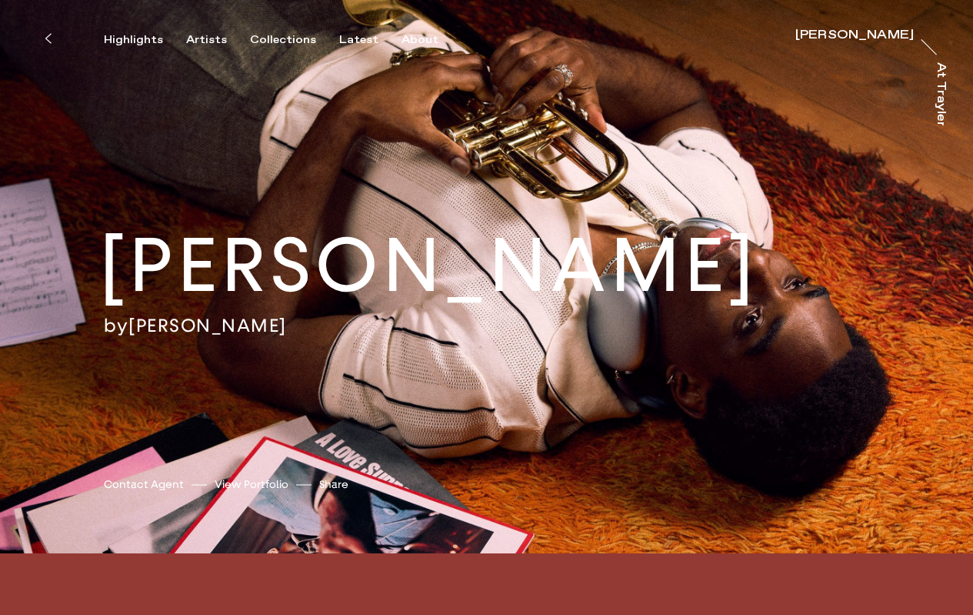
click at [48, 38] on icon at bounding box center [48, 38] width 7 height 12
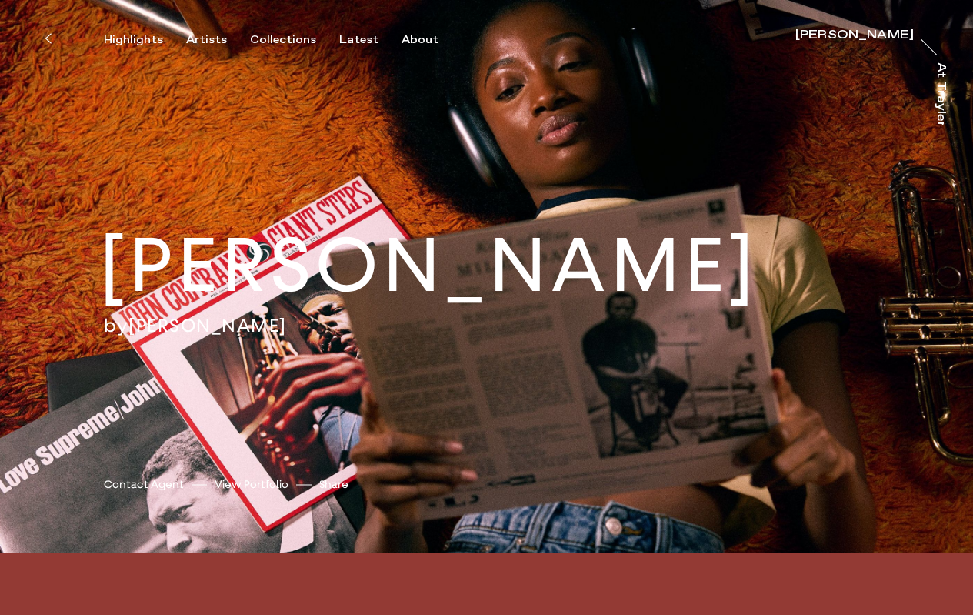
click at [45, 38] on icon at bounding box center [48, 38] width 7 height 12
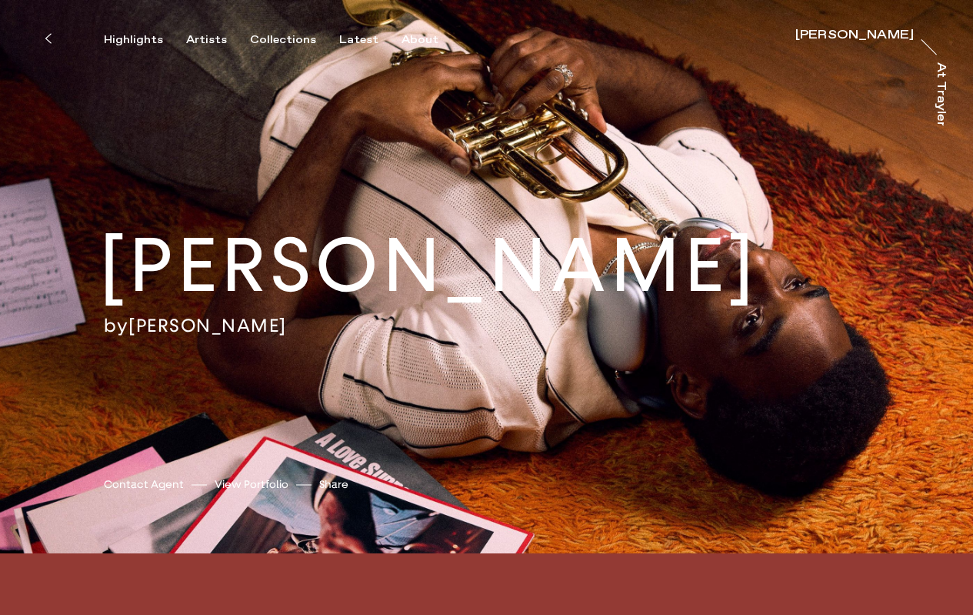
click at [45, 38] on icon at bounding box center [48, 38] width 7 height 12
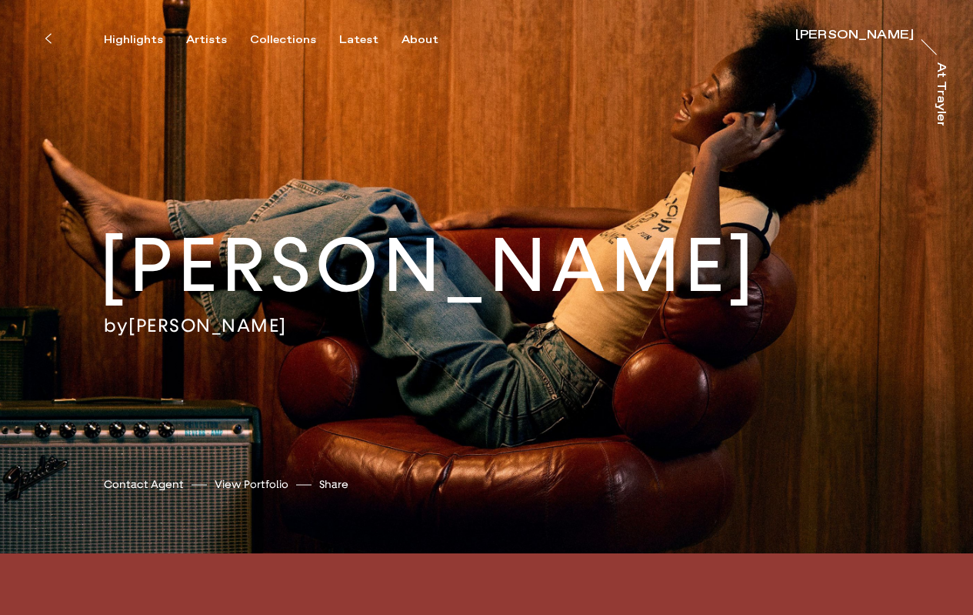
click at [49, 38] on icon at bounding box center [48, 38] width 7 height 12
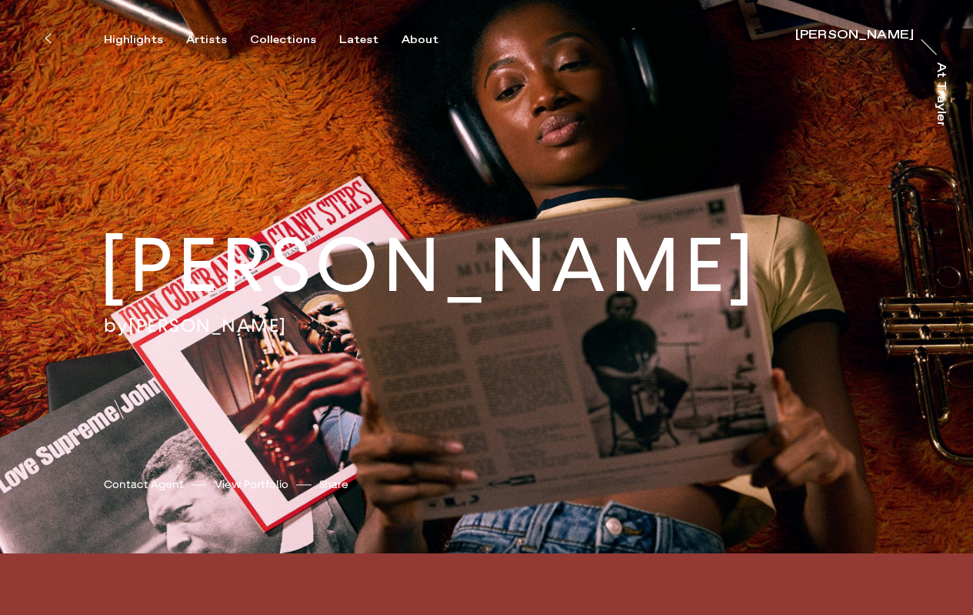
click at [49, 38] on icon at bounding box center [48, 38] width 7 height 12
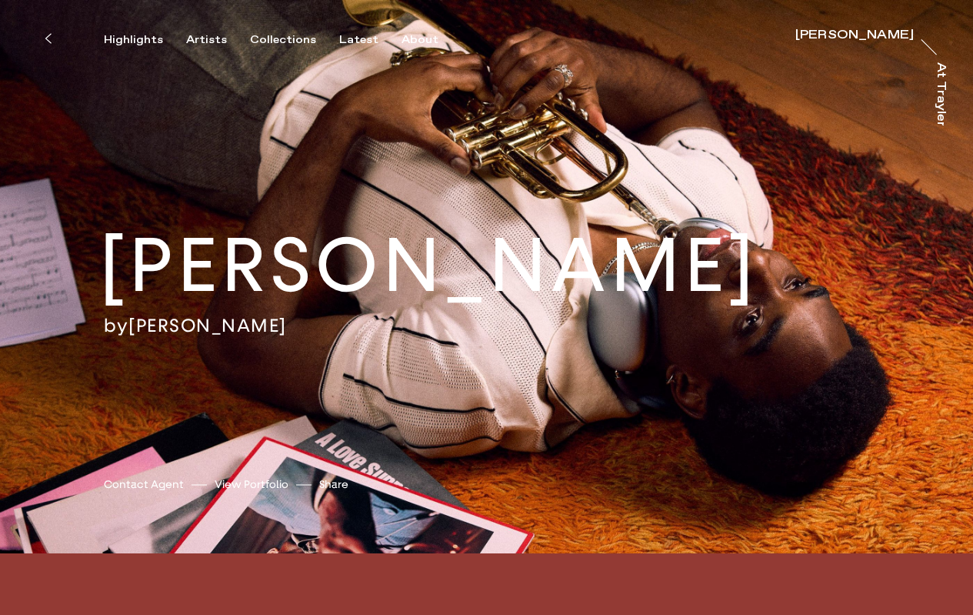
click at [49, 38] on icon at bounding box center [48, 38] width 7 height 12
click at [939, 84] on div "At Trayler" at bounding box center [941, 94] width 12 height 65
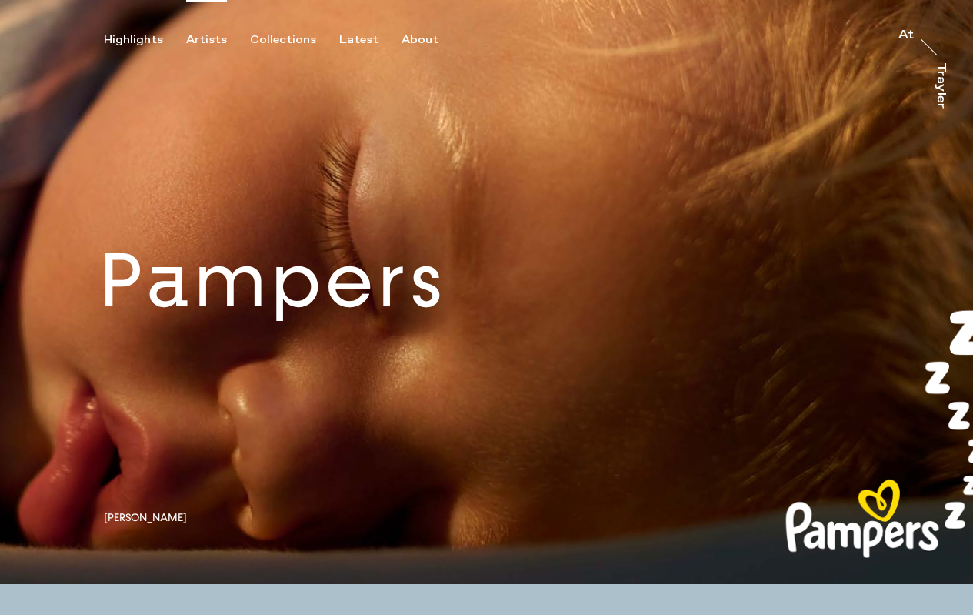
click at [206, 37] on div "Artists" at bounding box center [206, 40] width 41 height 14
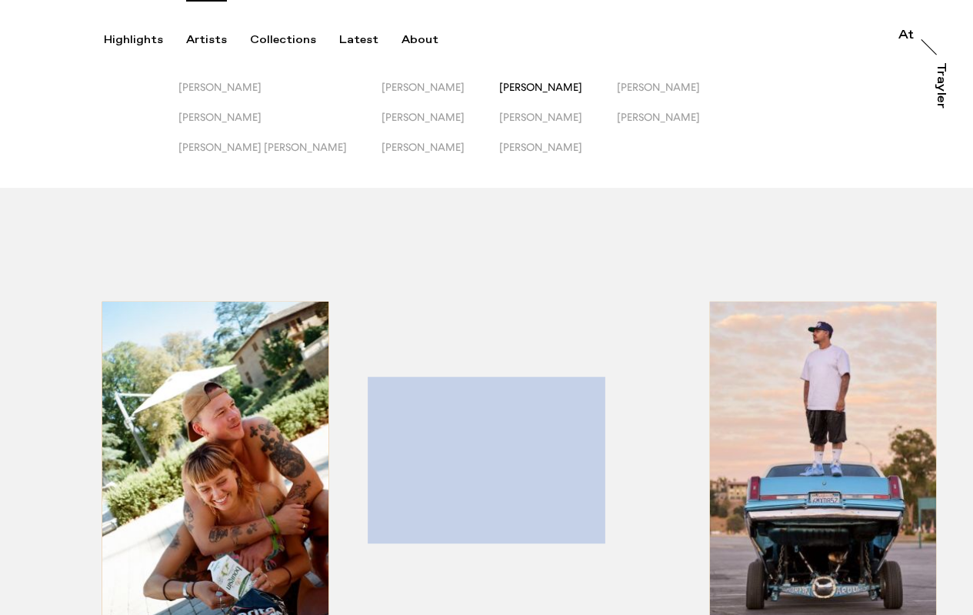
click at [499, 85] on span "[PERSON_NAME]" at bounding box center [540, 87] width 83 height 12
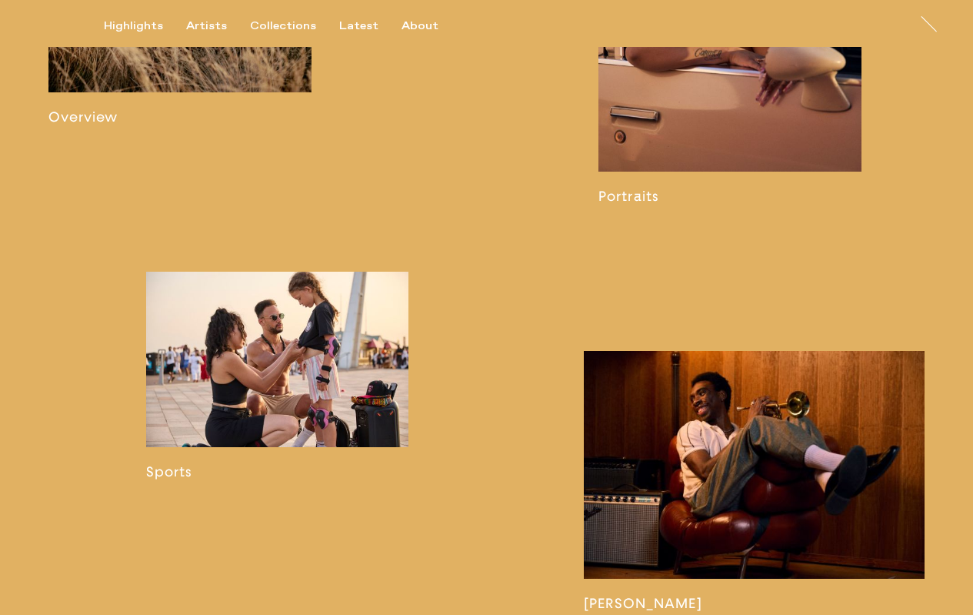
scroll to position [1210, 0]
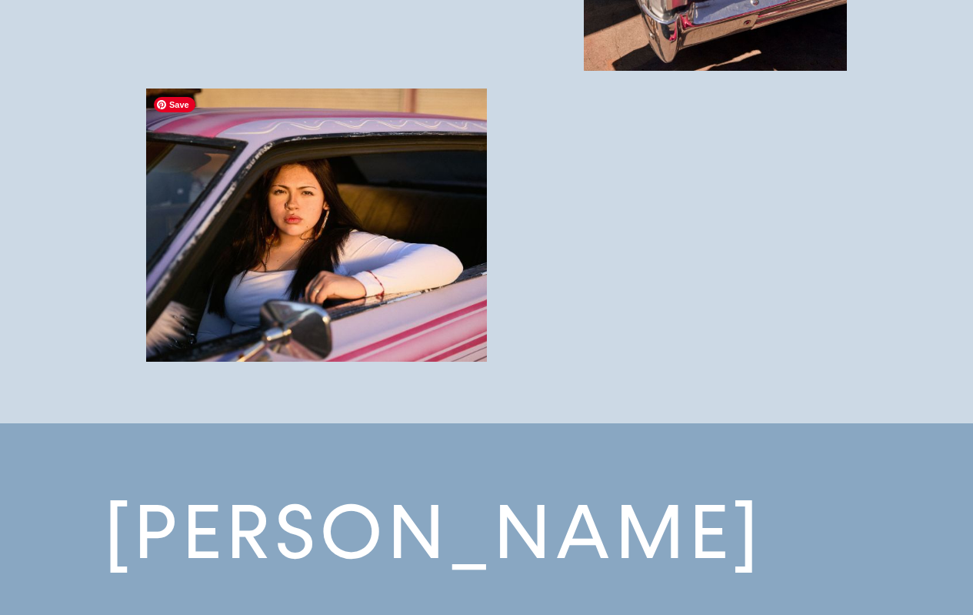
scroll to position [4221, 0]
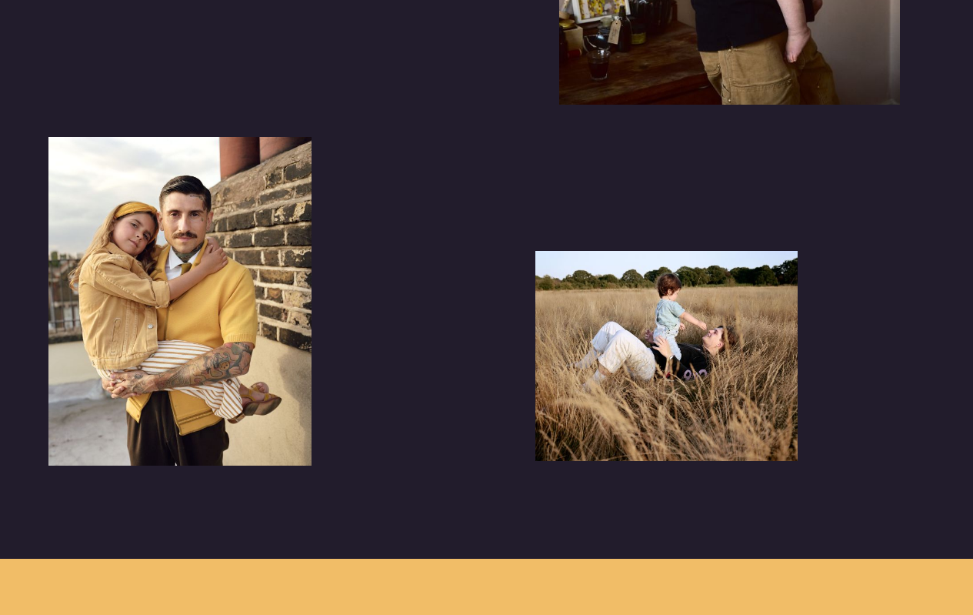
scroll to position [1447, 0]
